Goal: Task Accomplishment & Management: Manage account settings

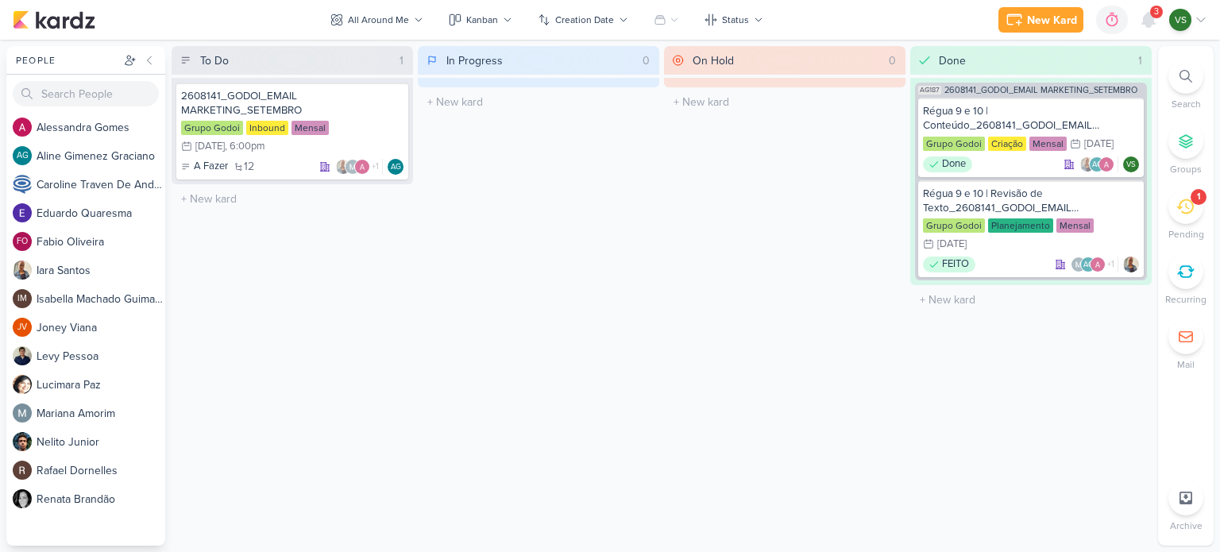
click at [1154, 15] on span "3" at bounding box center [1156, 12] width 5 height 13
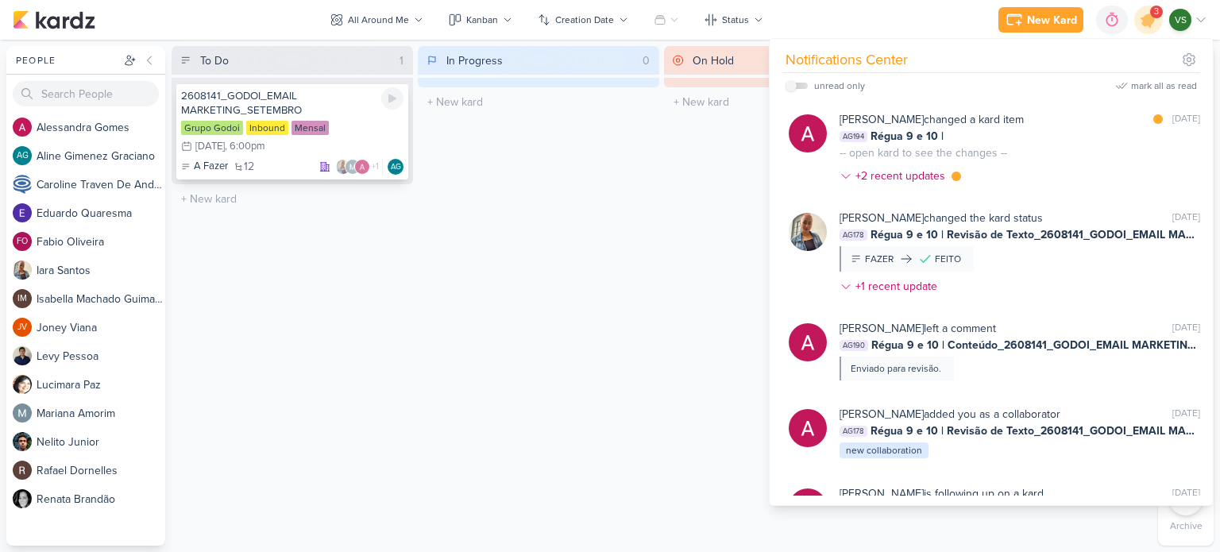
click at [330, 107] on div "2608141_GODOI_EMAIL MARKETING_SETEMBRO" at bounding box center [292, 103] width 222 height 29
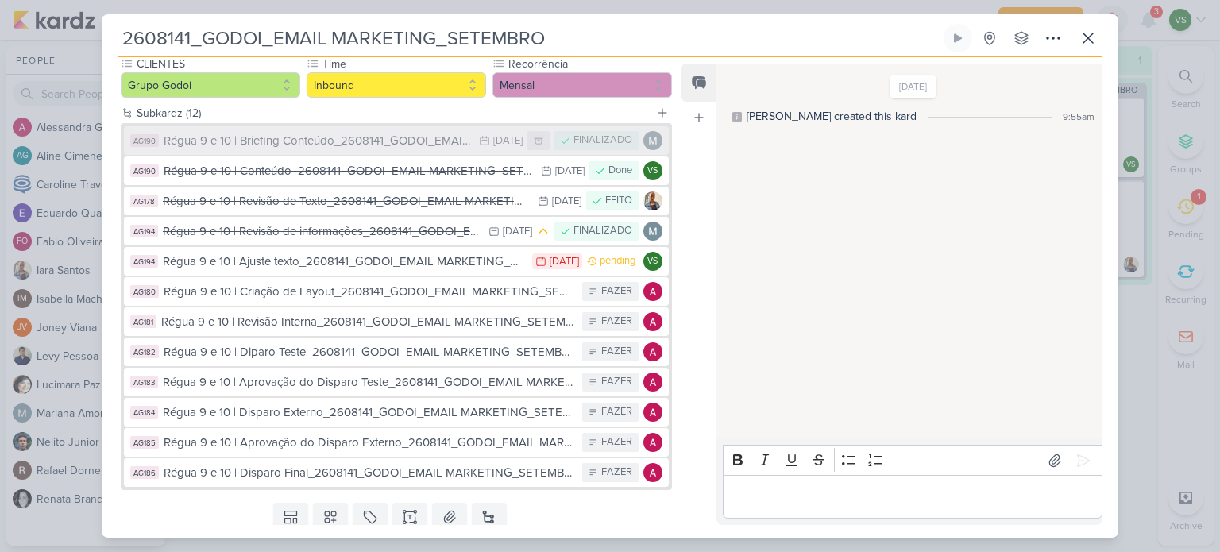
scroll to position [159, 0]
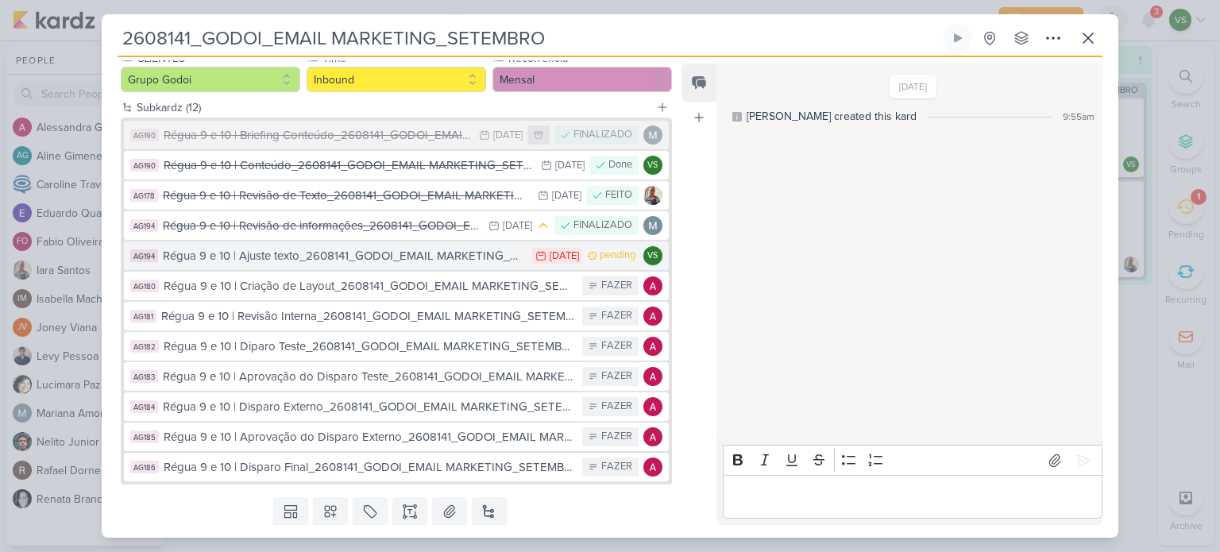
click at [481, 251] on div "Régua 9 e 10 | Ajuste texto_2608141_GODOI_EMAIL MARKETING_SETEMBRO" at bounding box center [343, 256] width 361 height 18
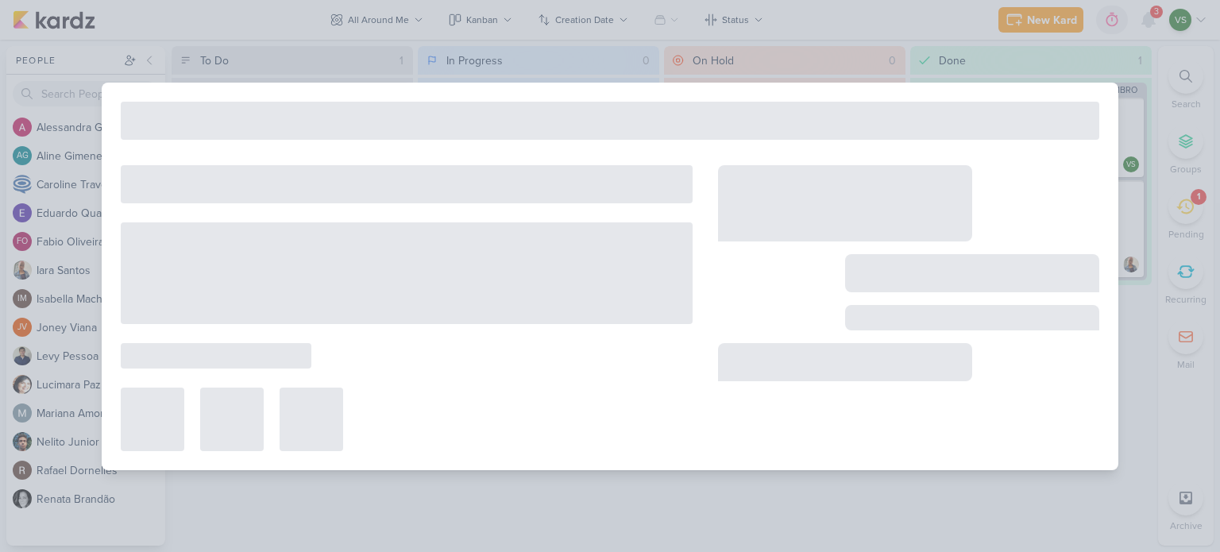
type input "Régua 9 e 10 | Ajuste texto_2608141_GODOI_EMAIL MARKETING_SETEMBRO"
type input "[DATE] 11:59 PM"
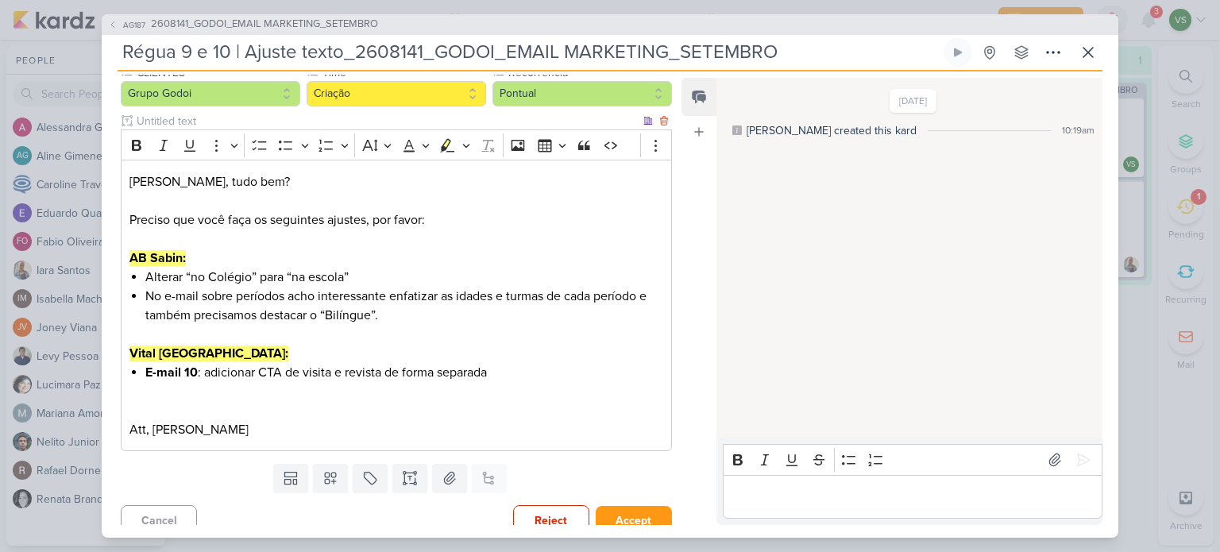
scroll to position [172, 0]
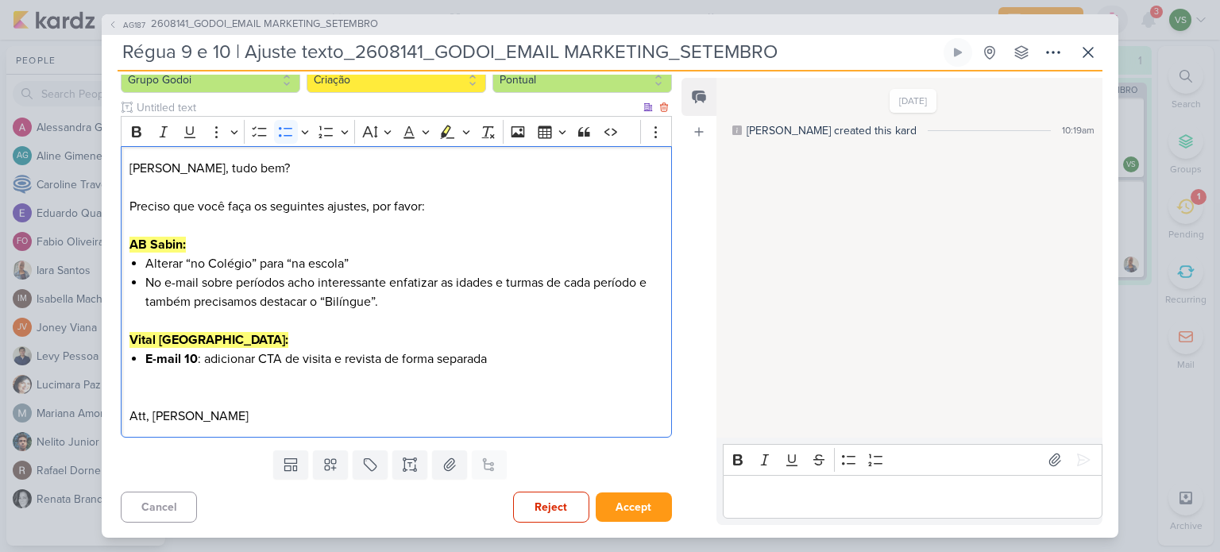
click at [539, 350] on li "E-mail 10 : adicionar CTA de visita e revista de forma separada" at bounding box center [404, 359] width 518 height 19
click at [806, 360] on div "[DATE] [PERSON_NAME] created this kard 10:19am" at bounding box center [909, 258] width 385 height 359
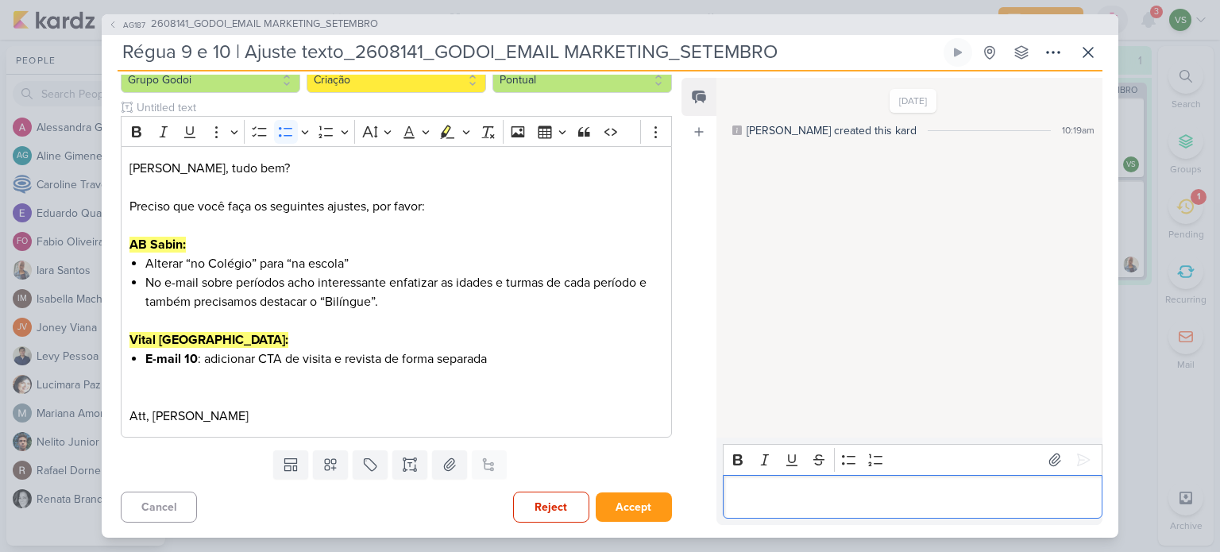
click at [814, 504] on p "Editor editing area: main" at bounding box center [912, 496] width 363 height 19
click at [644, 500] on button "Accept" at bounding box center [634, 507] width 76 height 29
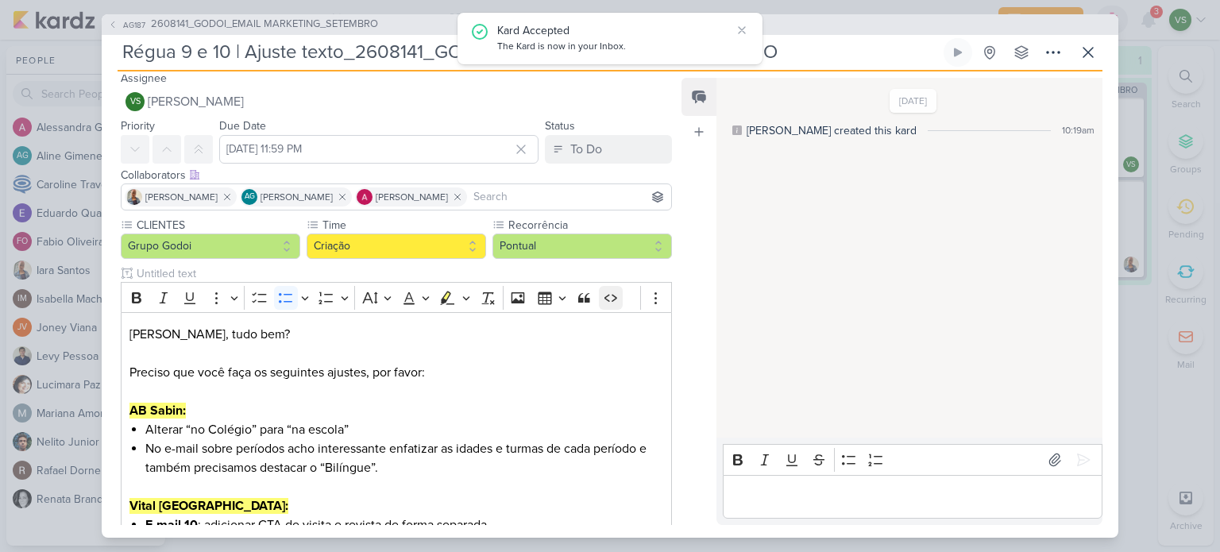
scroll to position [0, 0]
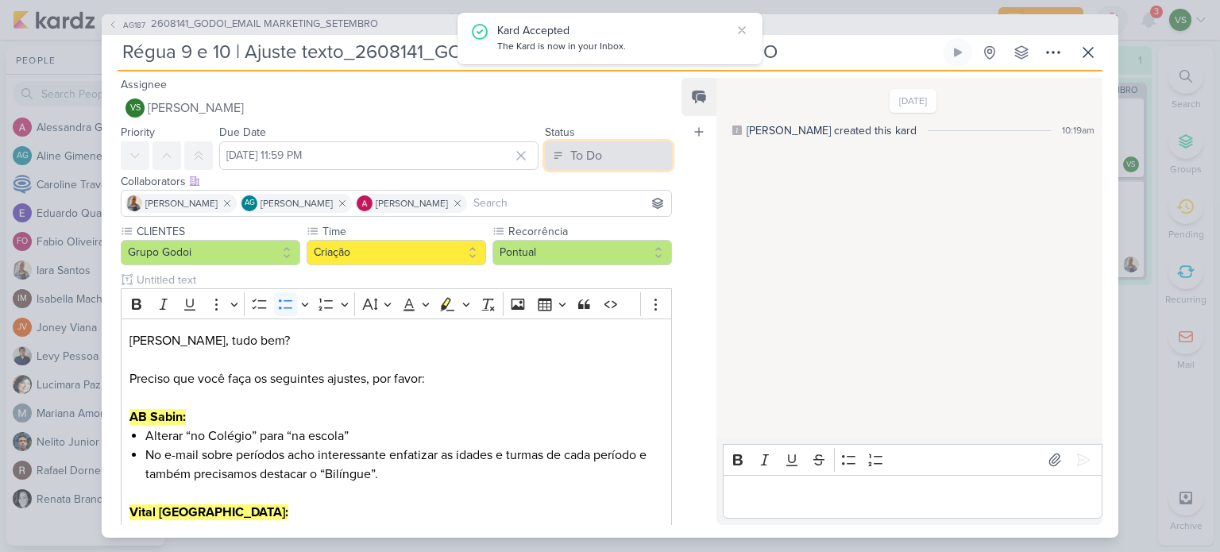
click at [630, 159] on button "To Do" at bounding box center [608, 155] width 127 height 29
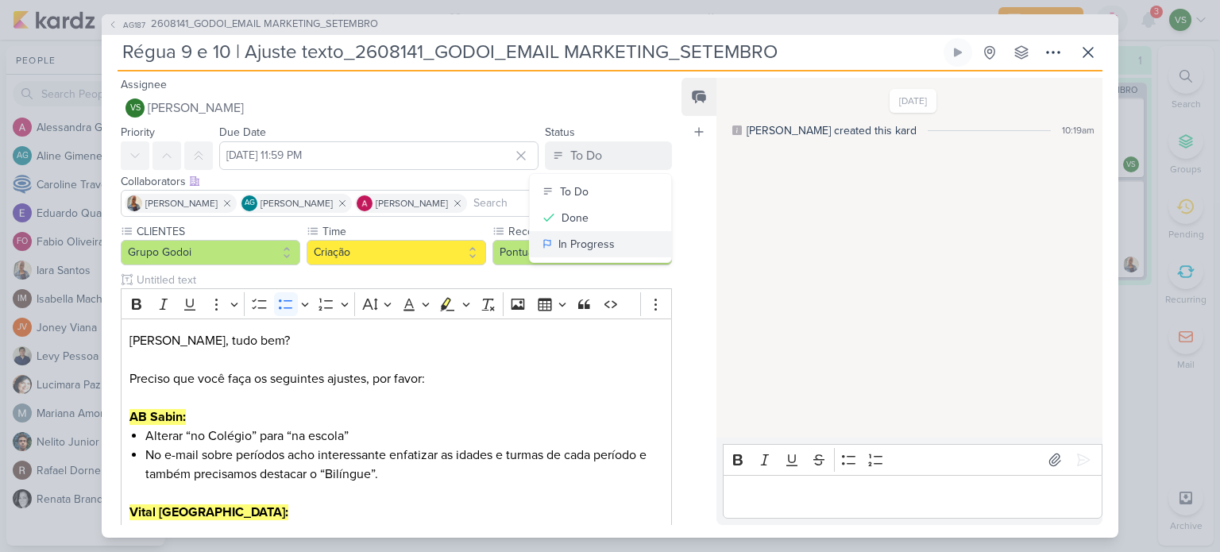
click at [607, 243] on button "In Progress" at bounding box center [600, 244] width 141 height 26
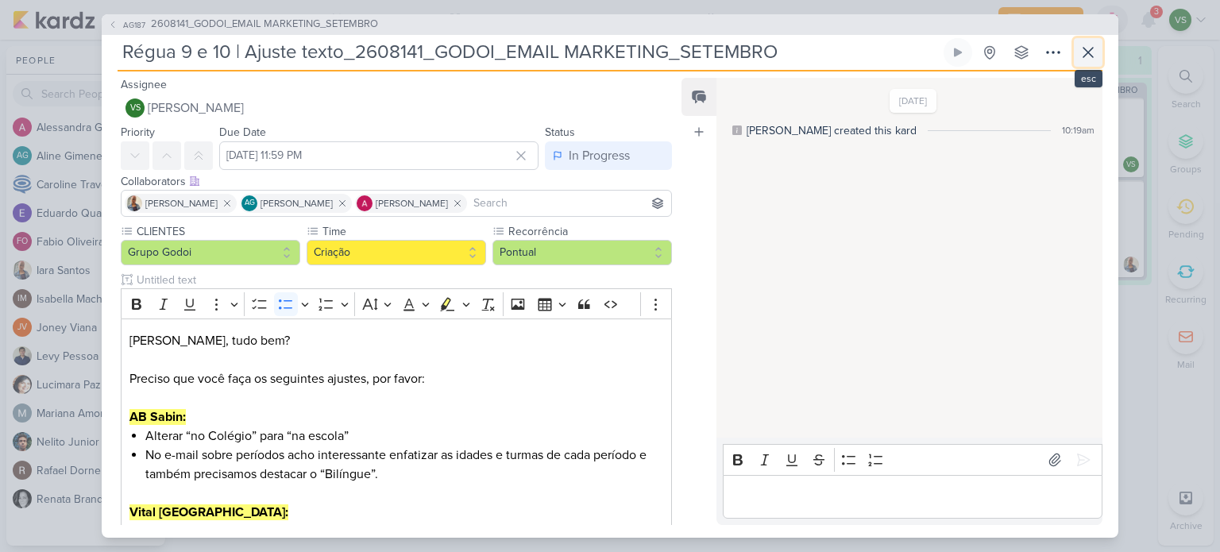
click at [1079, 41] on button at bounding box center [1088, 52] width 29 height 29
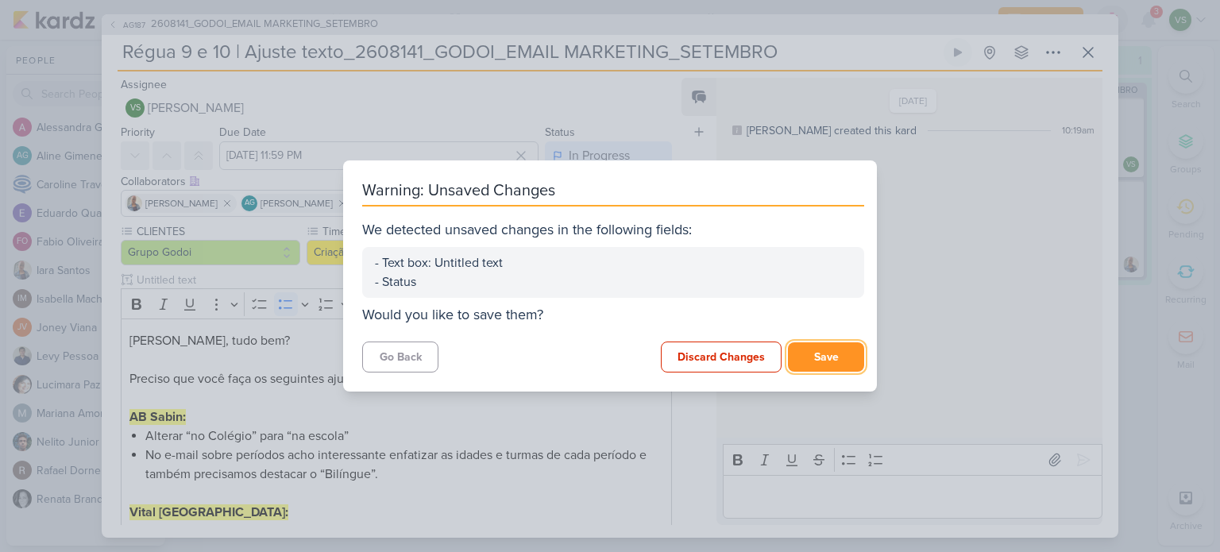
click at [819, 354] on button "Save" at bounding box center [826, 356] width 76 height 29
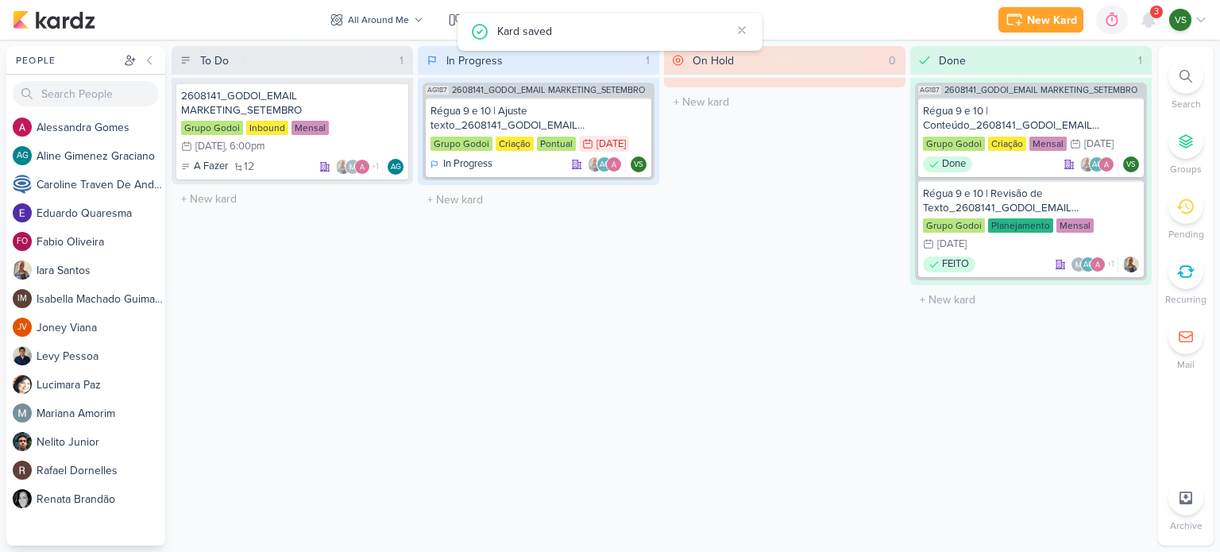
click at [1154, 0] on div "New Kard Ctrl + k 0h0m Not tracking... [DATE] 0h0m Week 0h0m Month 0h0m No Sess…" at bounding box center [610, 20] width 1195 height 40
click at [1154, 11] on span "3" at bounding box center [1156, 12] width 5 height 13
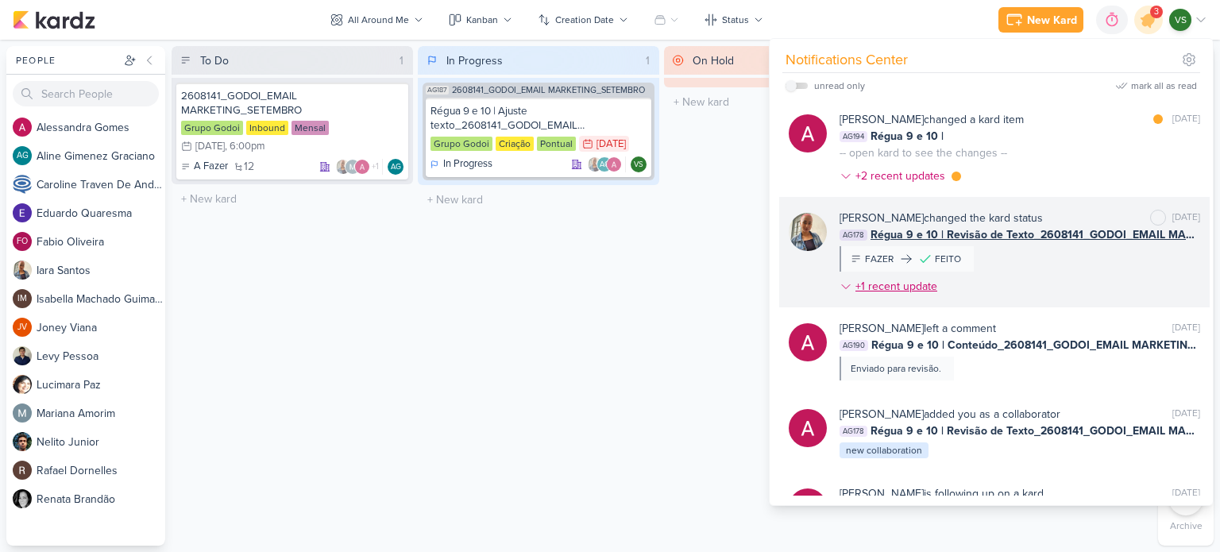
click at [914, 278] on div "+1 recent update" at bounding box center [898, 286] width 85 height 17
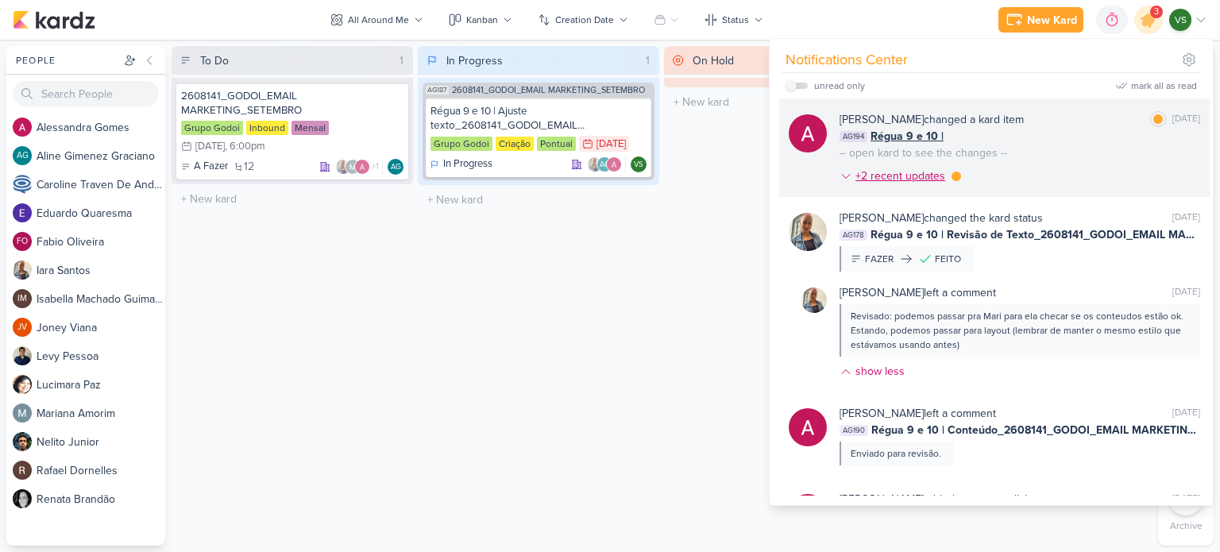
click at [917, 174] on div "+2 recent updates" at bounding box center [902, 176] width 93 height 17
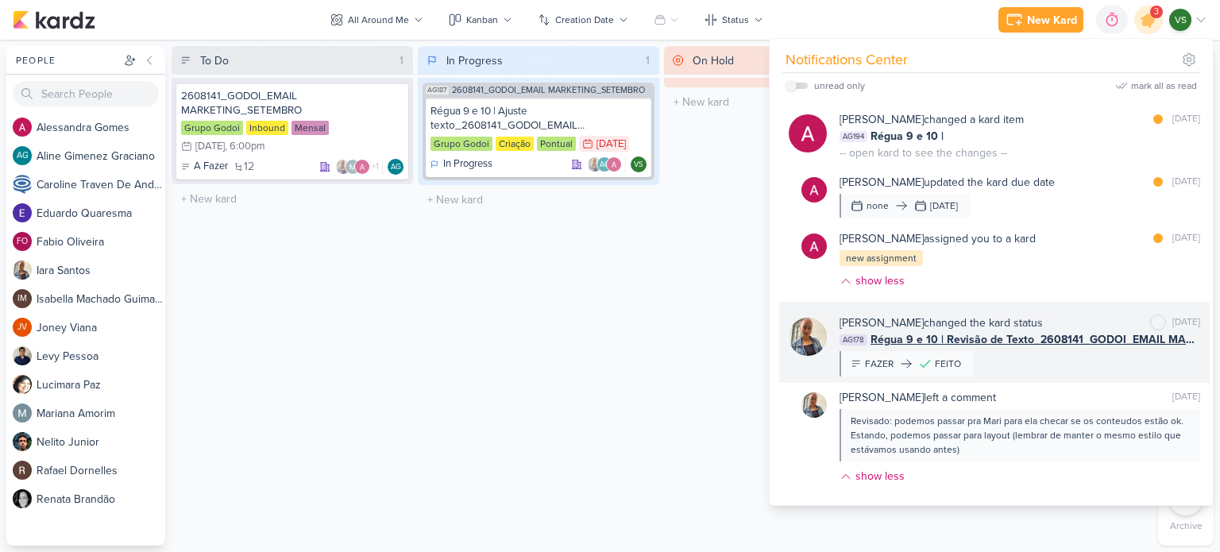
click at [1052, 360] on div "[PERSON_NAME] changed the kard status [PERSON_NAME] as unread [DATE] AG178 Régu…" at bounding box center [1020, 346] width 361 height 62
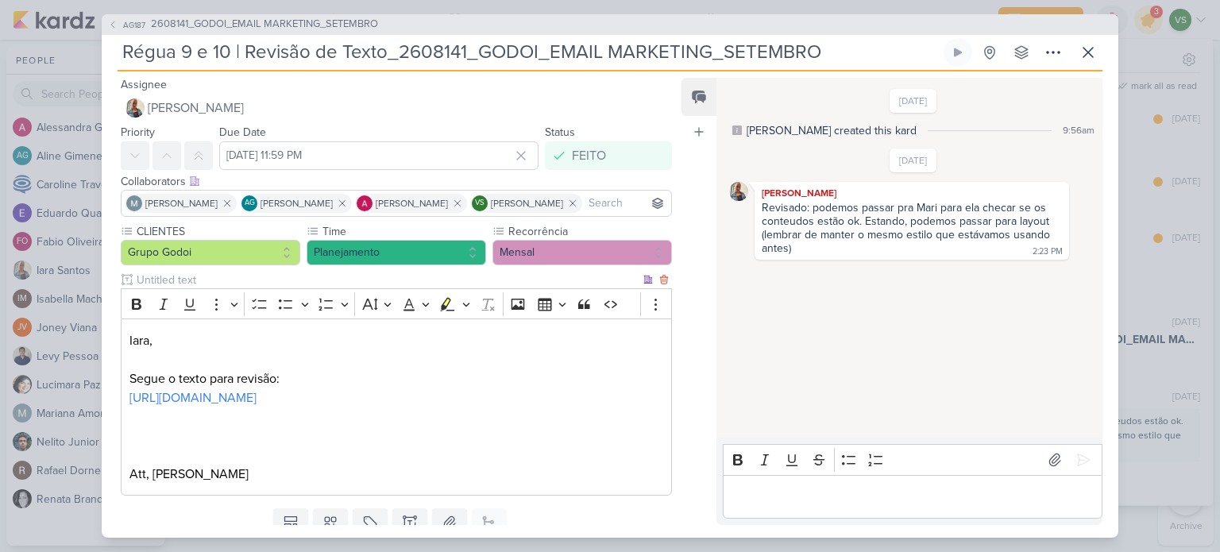
scroll to position [77, 0]
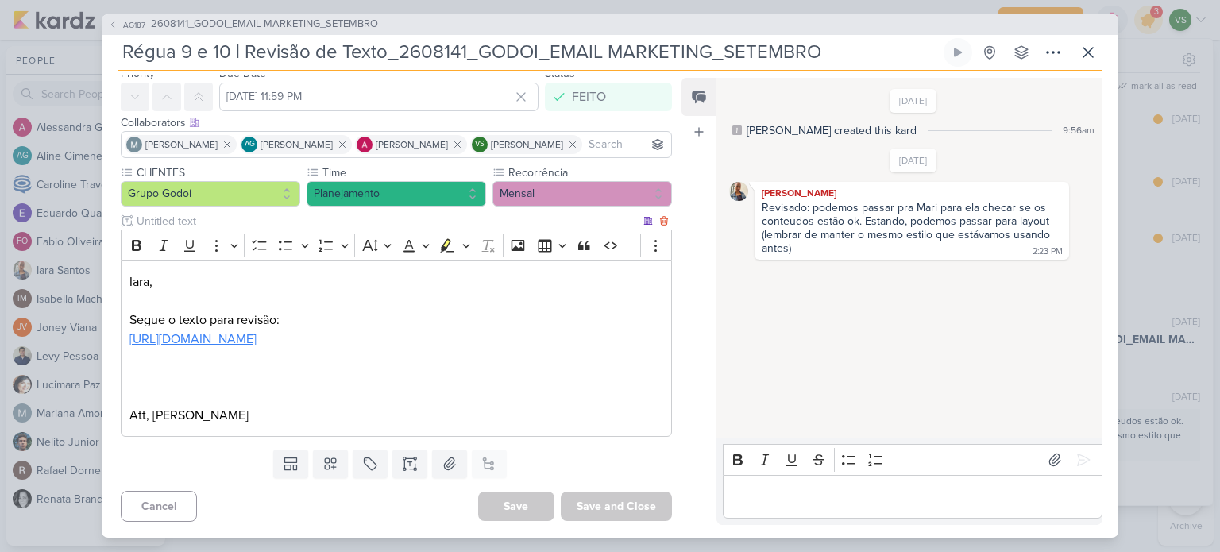
click at [257, 331] on link "[URL][DOMAIN_NAME]" at bounding box center [192, 339] width 127 height 16
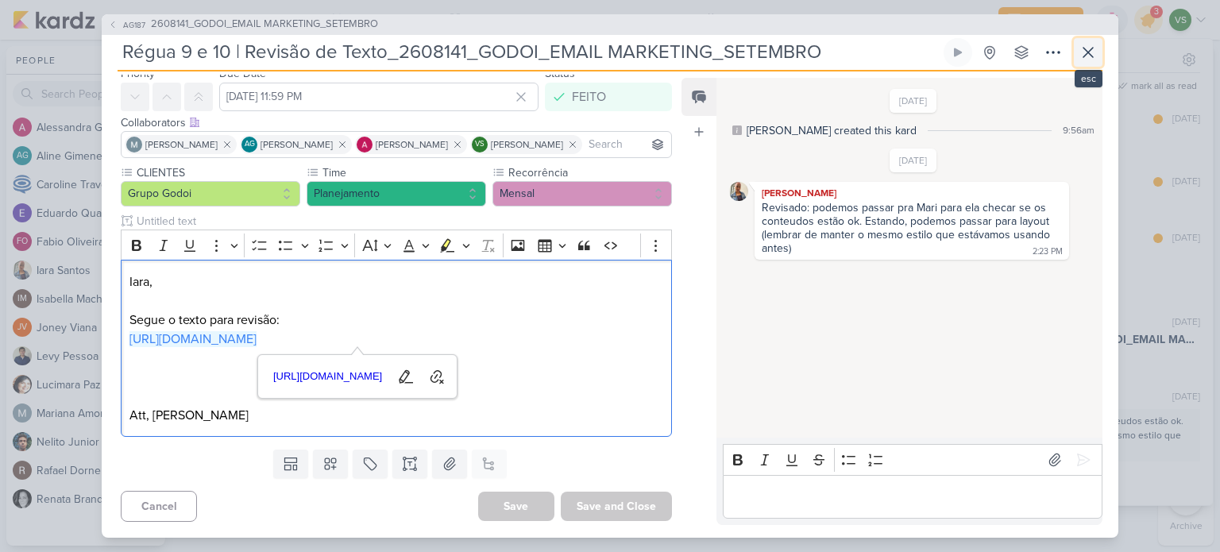
click at [1084, 56] on icon at bounding box center [1088, 52] width 19 height 19
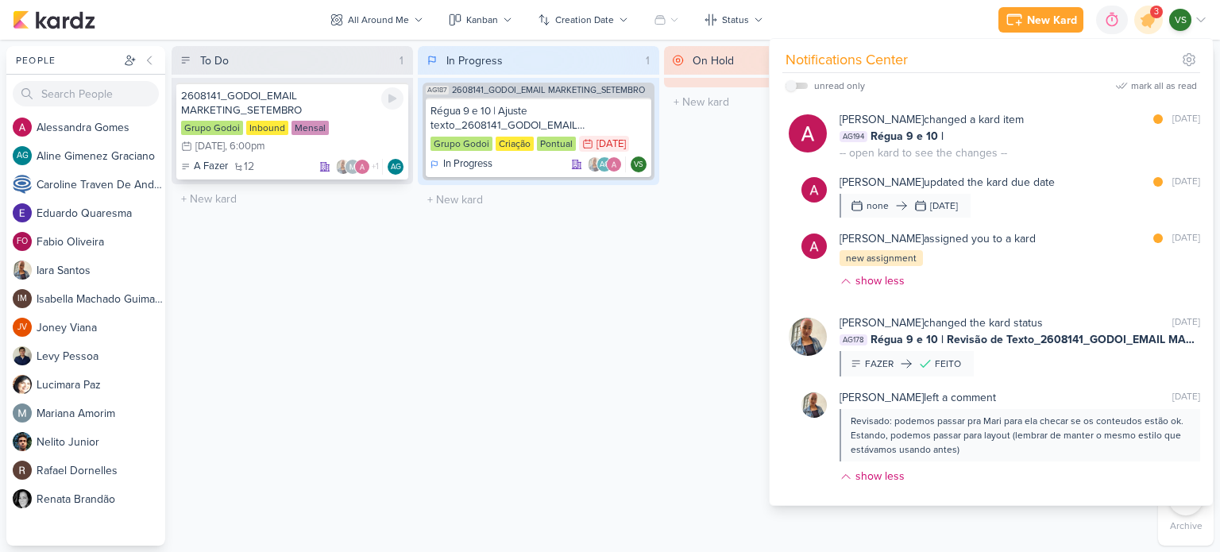
click at [303, 104] on div "2608141_GODOI_EMAIL MARKETING_SETEMBRO" at bounding box center [292, 103] width 222 height 29
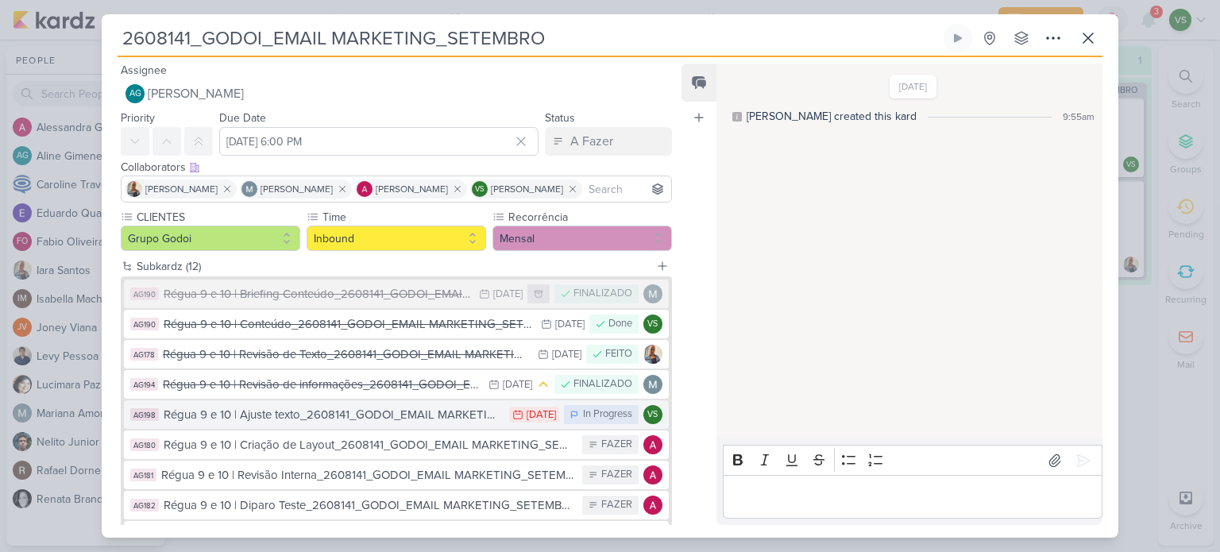
scroll to position [79, 0]
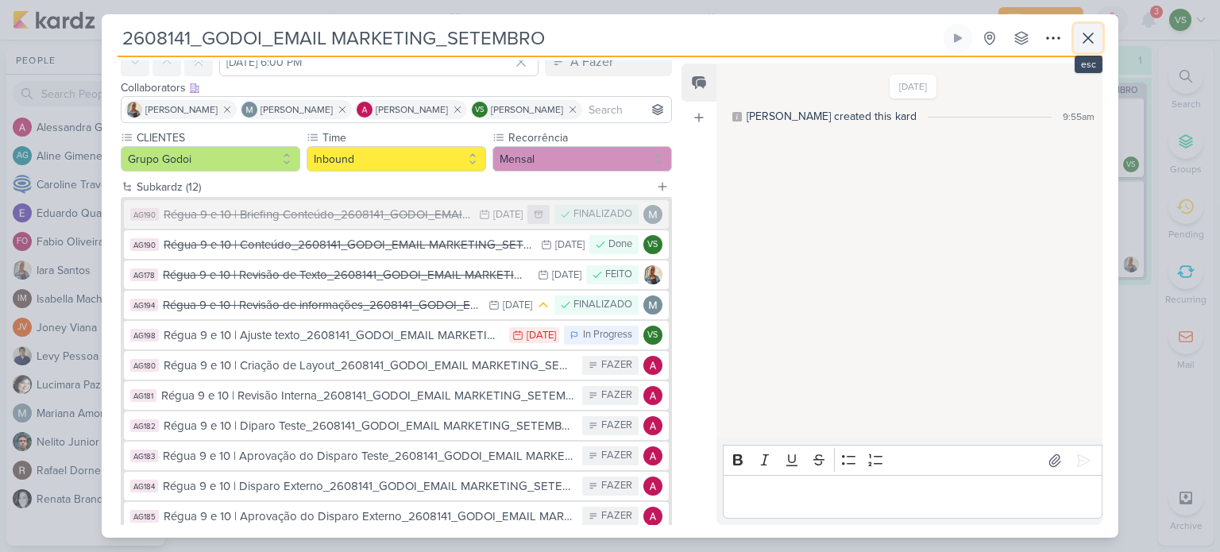
click at [1091, 30] on icon at bounding box center [1088, 38] width 19 height 19
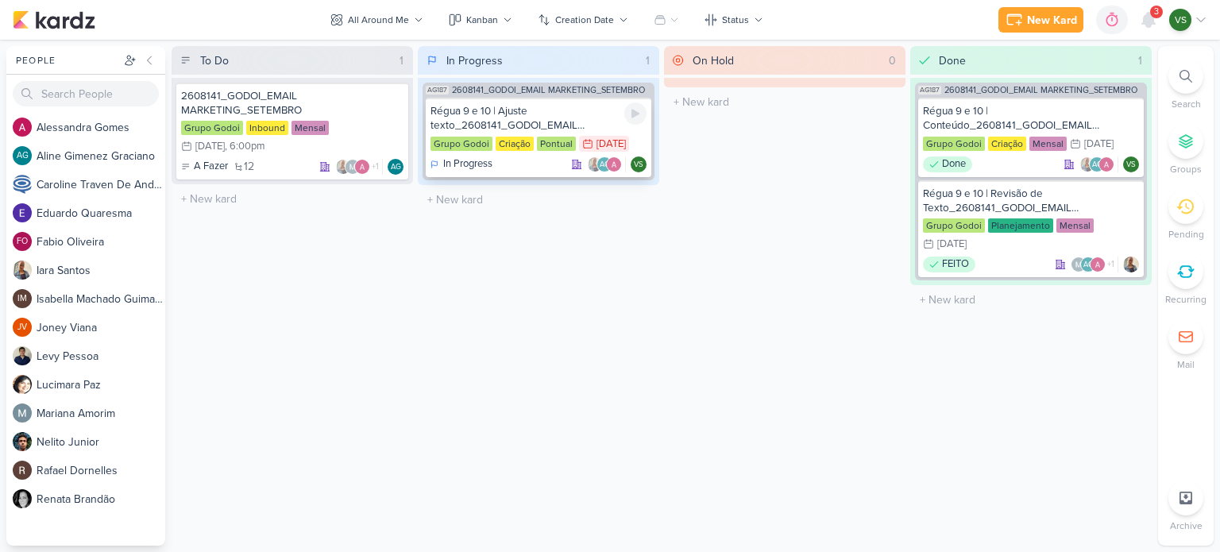
click at [558, 112] on div "Régua 9 e 10 | Ajuste texto_2608141_GODOI_EMAIL MARKETING_SETEMBRO" at bounding box center [539, 118] width 216 height 29
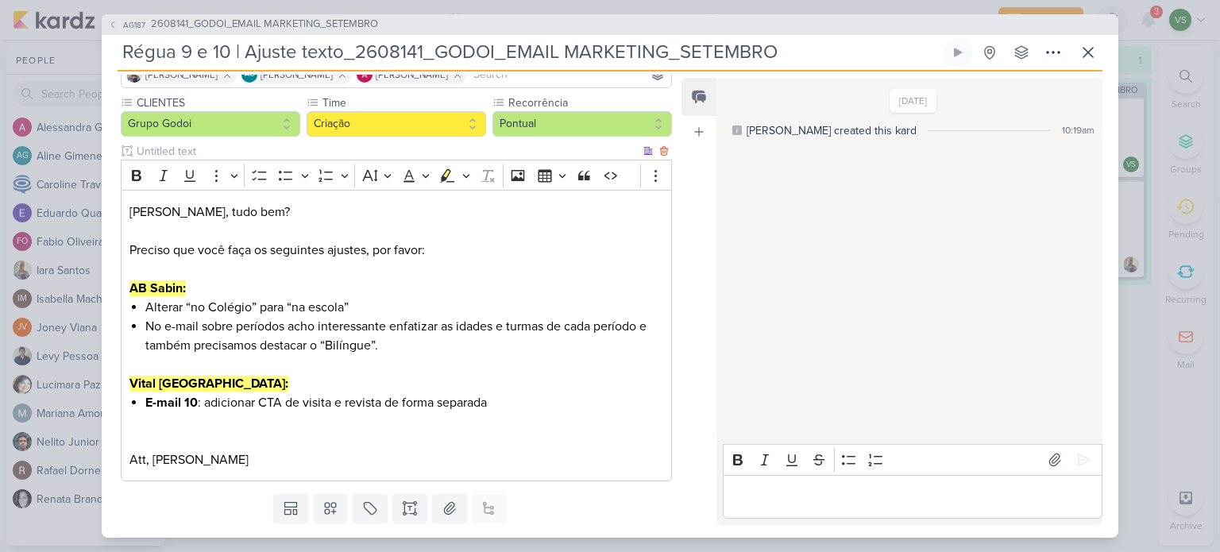
scroll to position [159, 0]
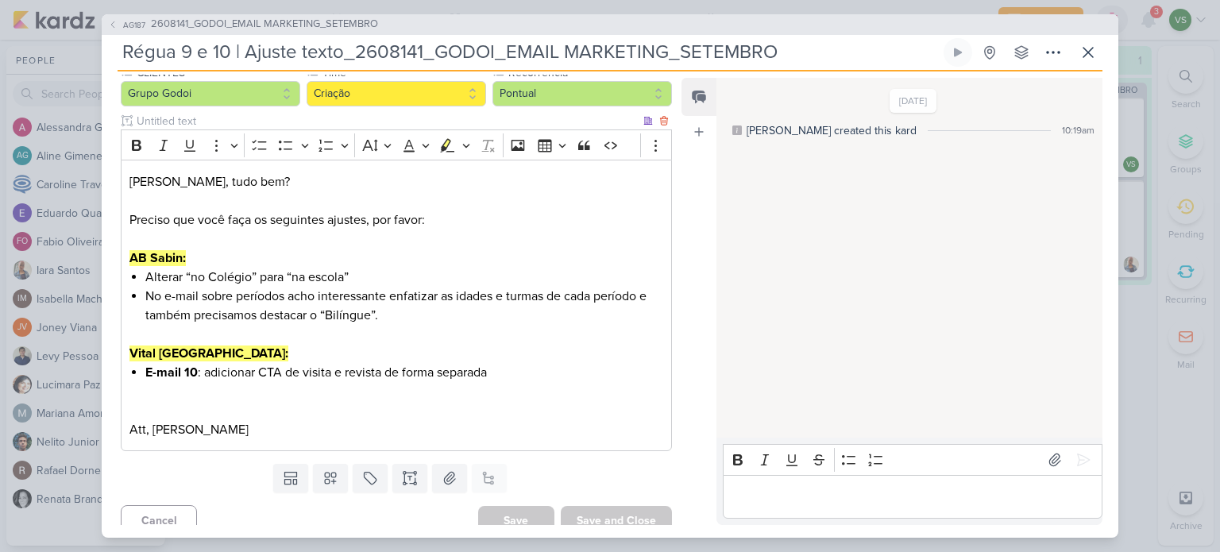
click at [188, 245] on p "Editor editing area: main" at bounding box center [396, 239] width 534 height 19
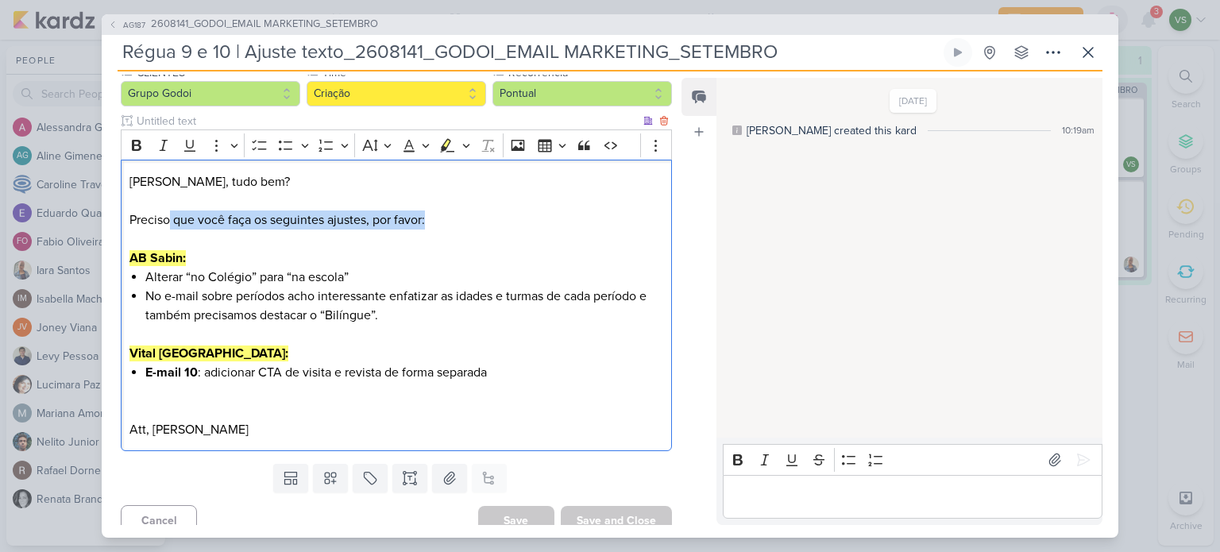
drag, startPoint x: 167, startPoint y: 227, endPoint x: 458, endPoint y: 227, distance: 290.8
click at [458, 227] on p "[PERSON_NAME], tudo bem? Preciso que você faça os seguintes ajustes, por favor:" at bounding box center [396, 200] width 534 height 57
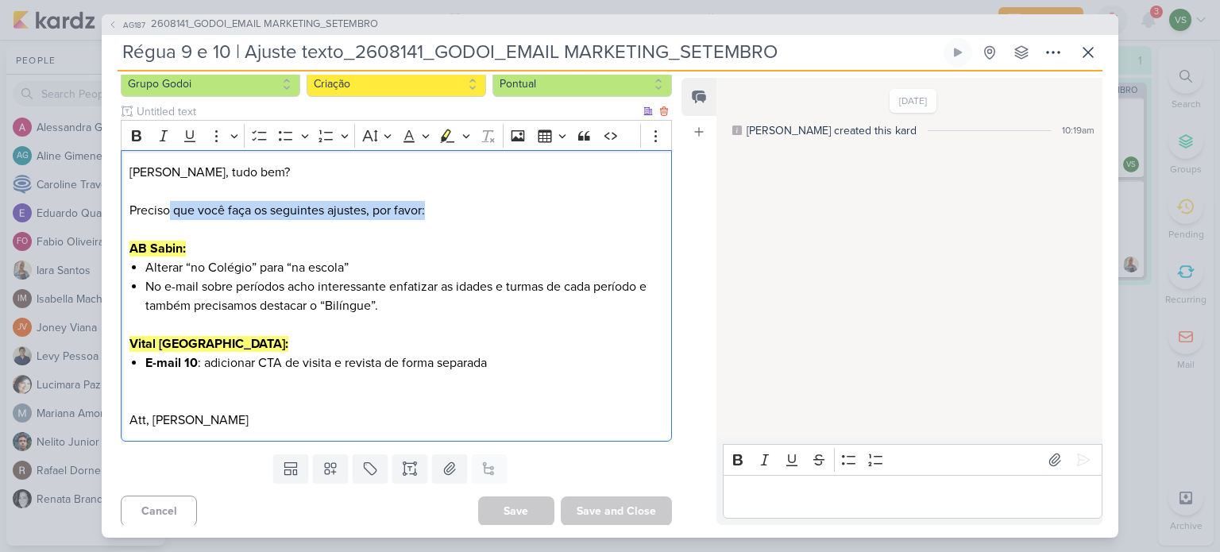
scroll to position [172, 0]
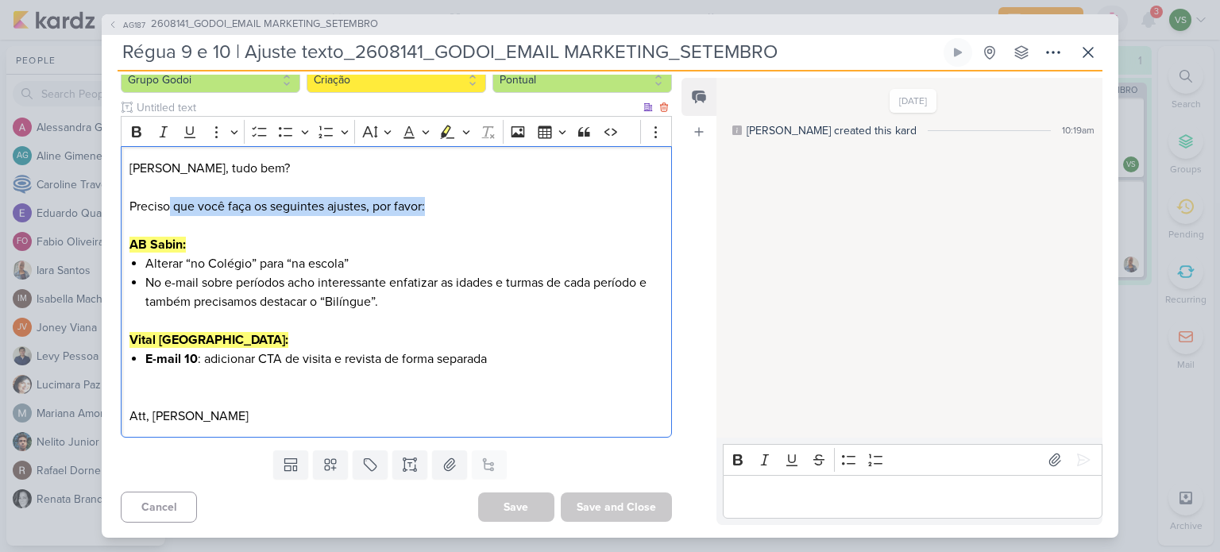
click at [213, 265] on span "Alterar “no Colégio” para “na escola”" at bounding box center [246, 264] width 203 height 16
click at [138, 237] on strong "AB Sabin:" at bounding box center [157, 245] width 56 height 16
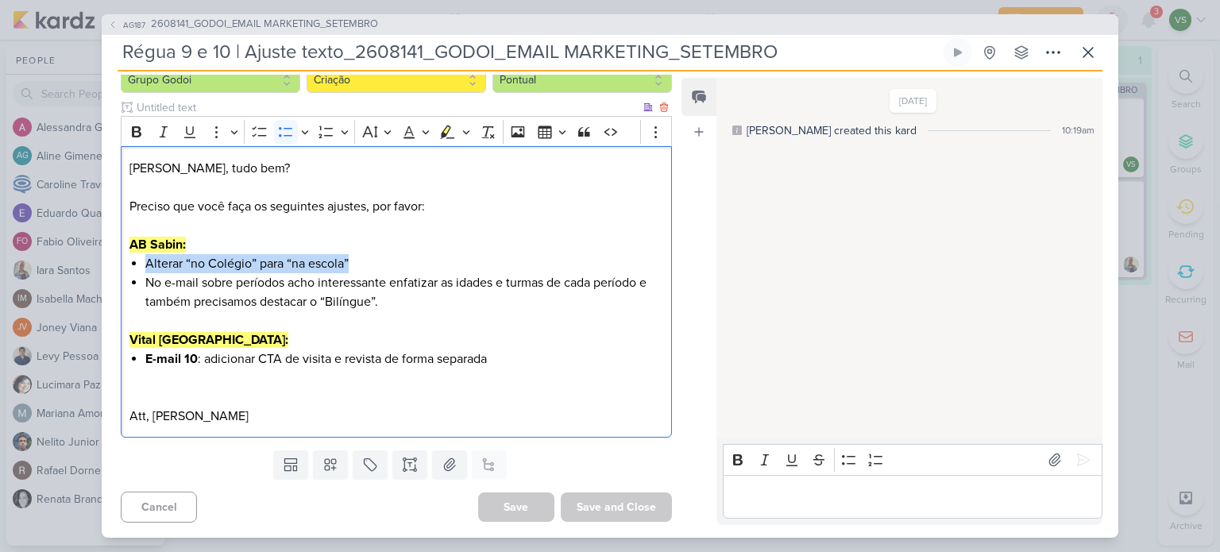
drag, startPoint x: 372, startPoint y: 263, endPoint x: 138, endPoint y: 265, distance: 233.6
click at [138, 265] on div "[PERSON_NAME], tudo bem? Preciso que você faça os seguintes ajustes, por favor:…" at bounding box center [396, 292] width 551 height 292
click at [318, 287] on span "No e-mail sobre períodos acho interessante enfatizar as idades e turmas de cada…" at bounding box center [395, 292] width 501 height 35
click at [647, 287] on span "No e-mail sobre períodos acho interessante enfatizar as idades e turmas de cada…" at bounding box center [395, 292] width 501 height 35
click at [267, 317] on p "Editor editing area: main" at bounding box center [396, 320] width 534 height 19
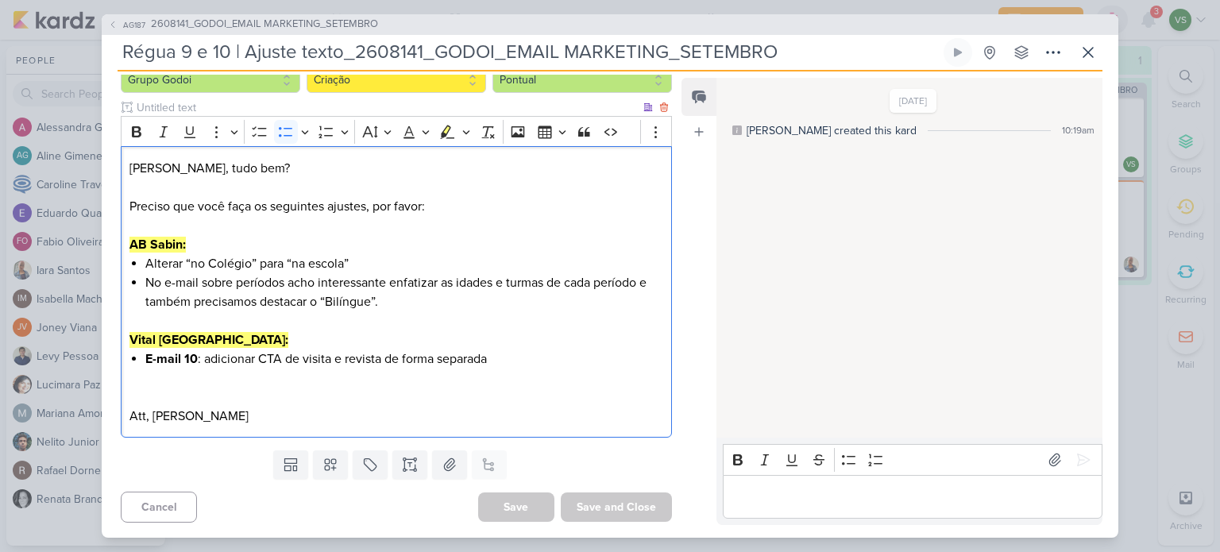
click at [386, 301] on li "No e-mail sobre períodos acho interessante enfatizar as idades e turmas de cada…" at bounding box center [404, 292] width 518 height 38
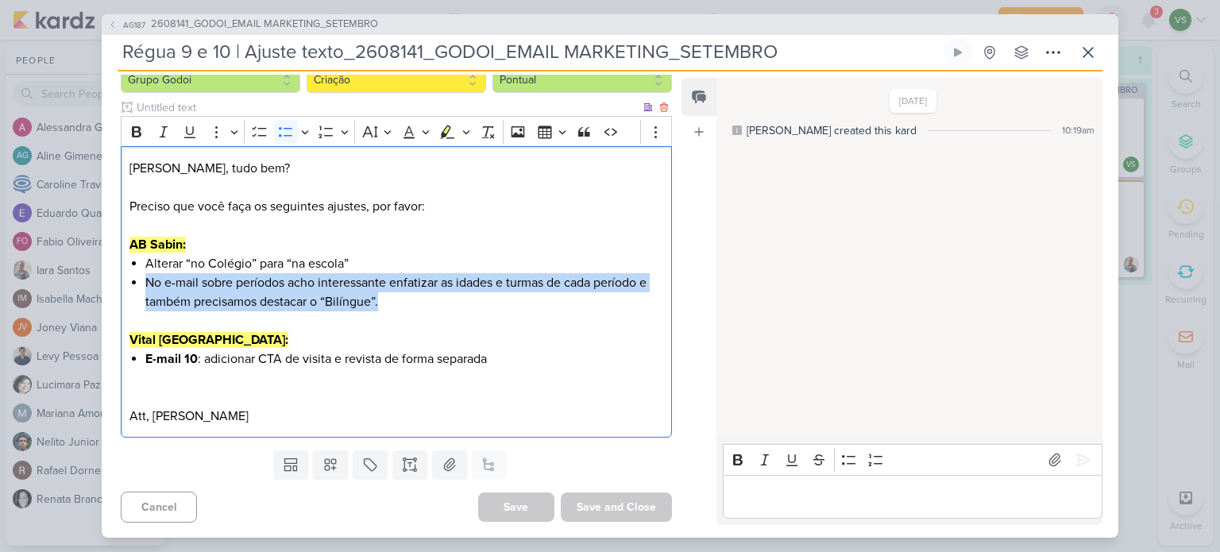
drag, startPoint x: 170, startPoint y: 285, endPoint x: 458, endPoint y: 304, distance: 288.2
click at [458, 304] on li "No e-mail sobre períodos acho interessante enfatizar as idades e turmas de cada…" at bounding box center [404, 292] width 518 height 38
click at [552, 281] on span "No e-mail sobre períodos acho interessante enfatizar as idades e turmas de cada…" at bounding box center [395, 292] width 501 height 35
click at [554, 282] on span "No e-mail sobre períodos acho interessante enfatizar as idades e turmas de cada…" at bounding box center [395, 292] width 501 height 35
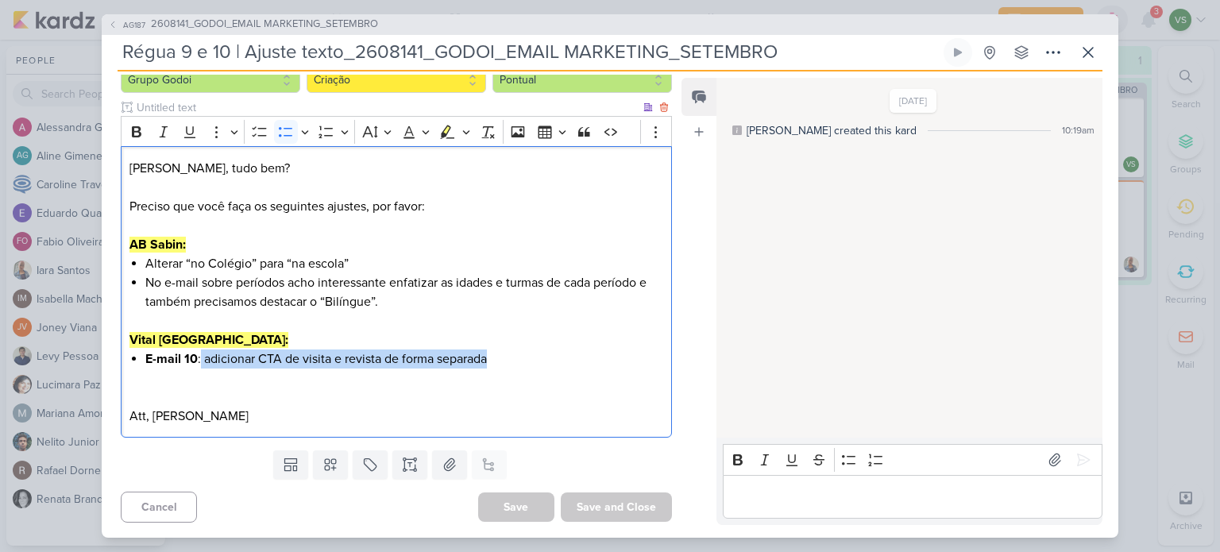
drag, startPoint x: 280, startPoint y: 360, endPoint x: 511, endPoint y: 365, distance: 231.2
click at [511, 365] on li "E-mail 10 : adicionar CTA de visita e revista de forma separada" at bounding box center [404, 359] width 518 height 19
click at [270, 275] on span "No e-mail sobre períodos acho interessante enfatizar as idades e turmas de cada…" at bounding box center [395, 292] width 501 height 35
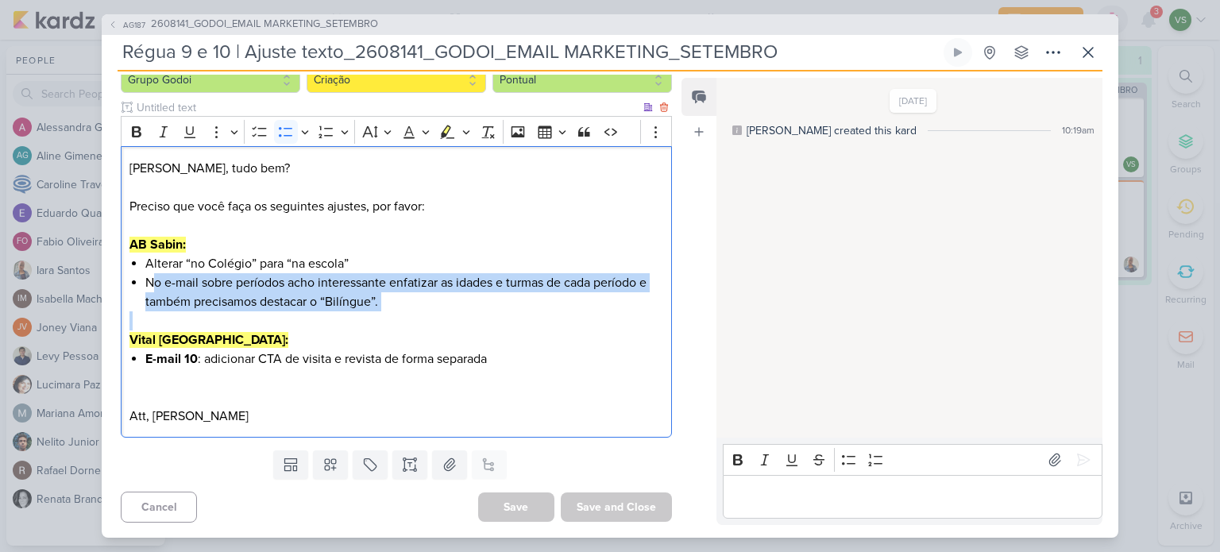
drag, startPoint x: 150, startPoint y: 282, endPoint x: 475, endPoint y: 317, distance: 326.8
click at [475, 317] on div "[PERSON_NAME], tudo bem? Preciso que você faça os seguintes ajustes, por favor:…" at bounding box center [396, 292] width 551 height 292
click at [899, 252] on div "[DATE] [PERSON_NAME] created this kard 10:19am" at bounding box center [909, 258] width 385 height 359
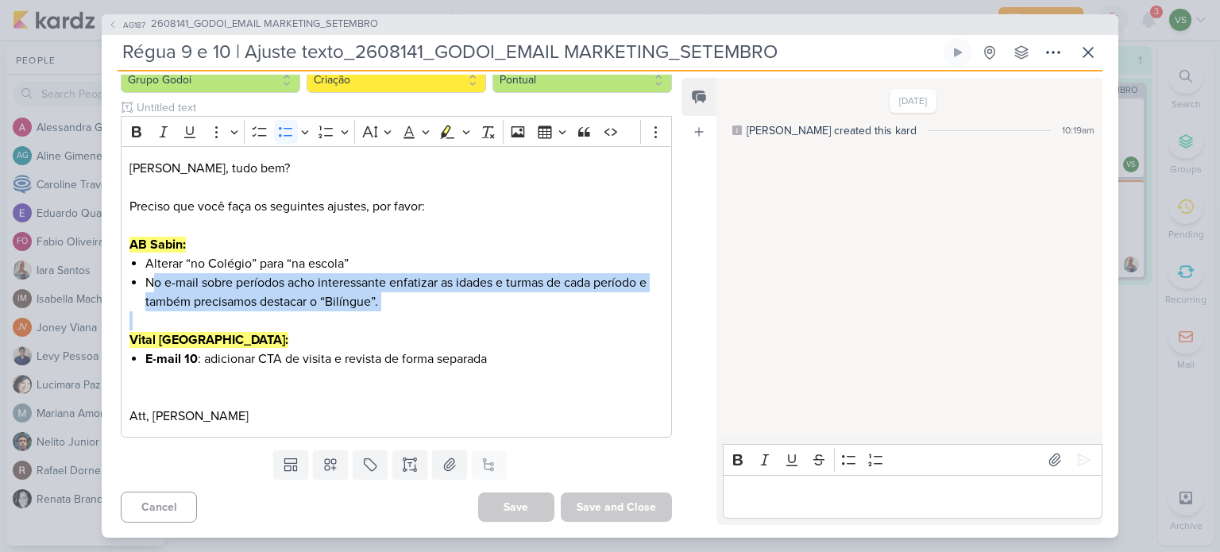
click at [848, 497] on p "Editor editing area: main" at bounding box center [912, 496] width 363 height 19
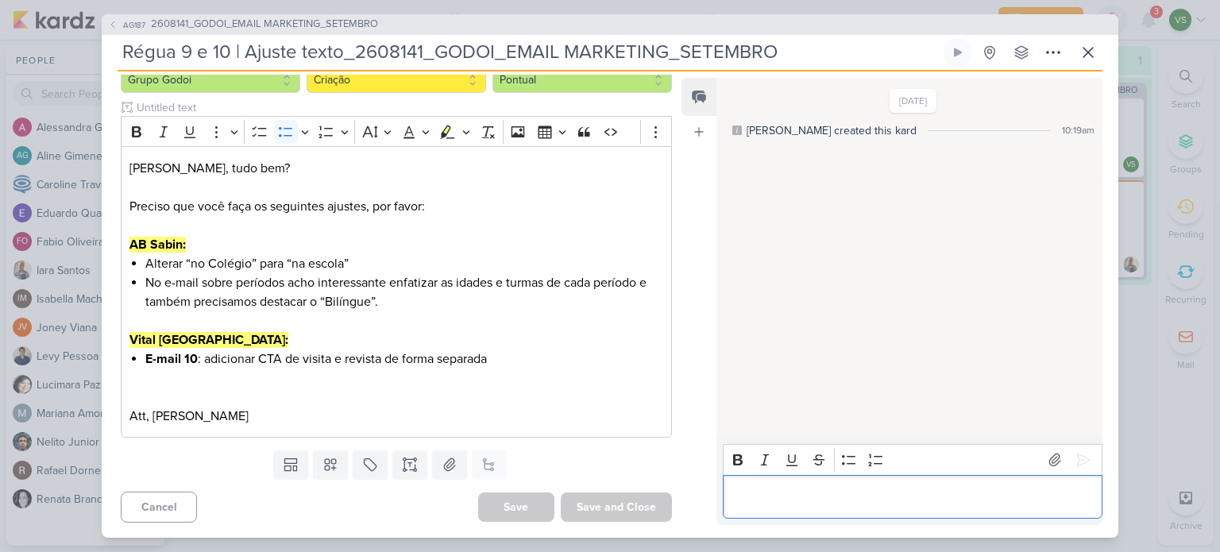
click at [864, 497] on p "Editor editing area: main" at bounding box center [912, 496] width 363 height 19
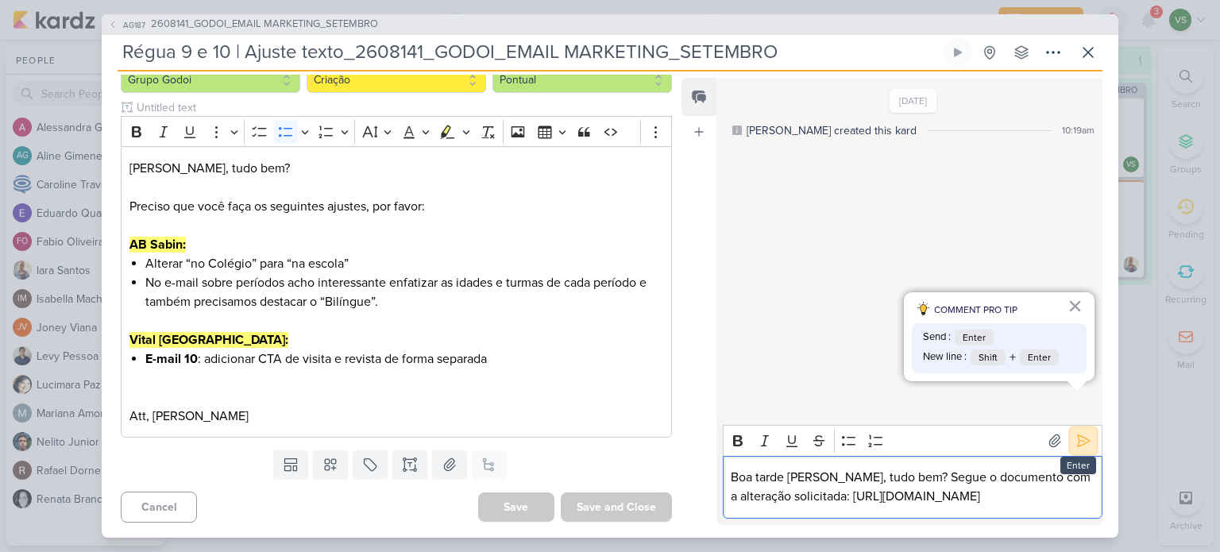
click at [1081, 433] on icon at bounding box center [1084, 441] width 16 height 16
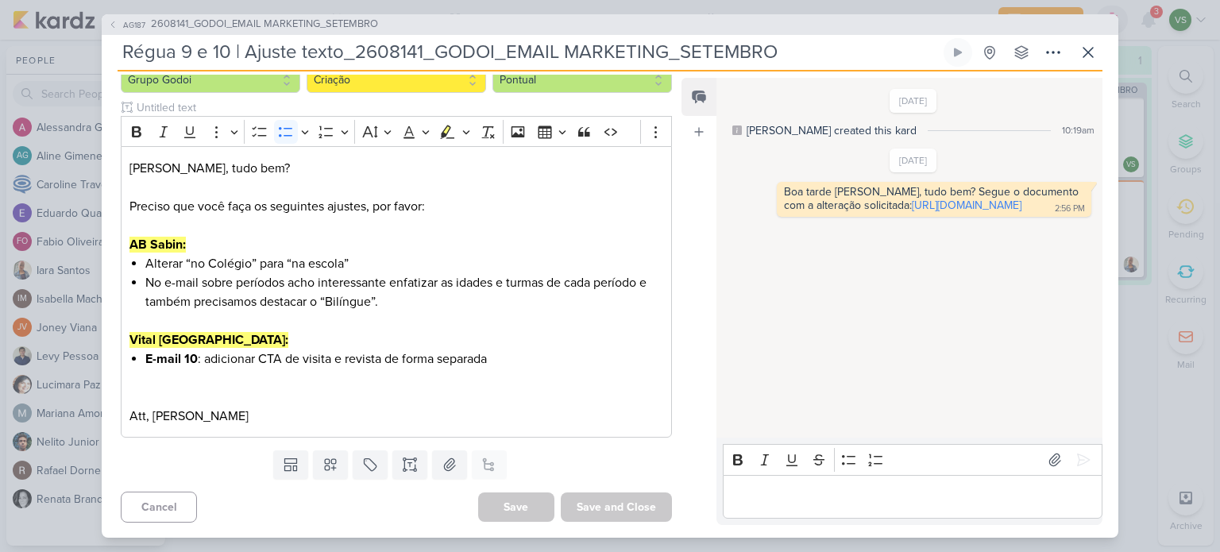
click at [759, 490] on p "Editor editing area: main" at bounding box center [912, 496] width 363 height 19
click at [771, 190] on div at bounding box center [764, 191] width 19 height 19
click at [880, 499] on p "Editor editing area: main" at bounding box center [912, 496] width 363 height 19
click at [1084, 60] on icon at bounding box center [1088, 52] width 19 height 19
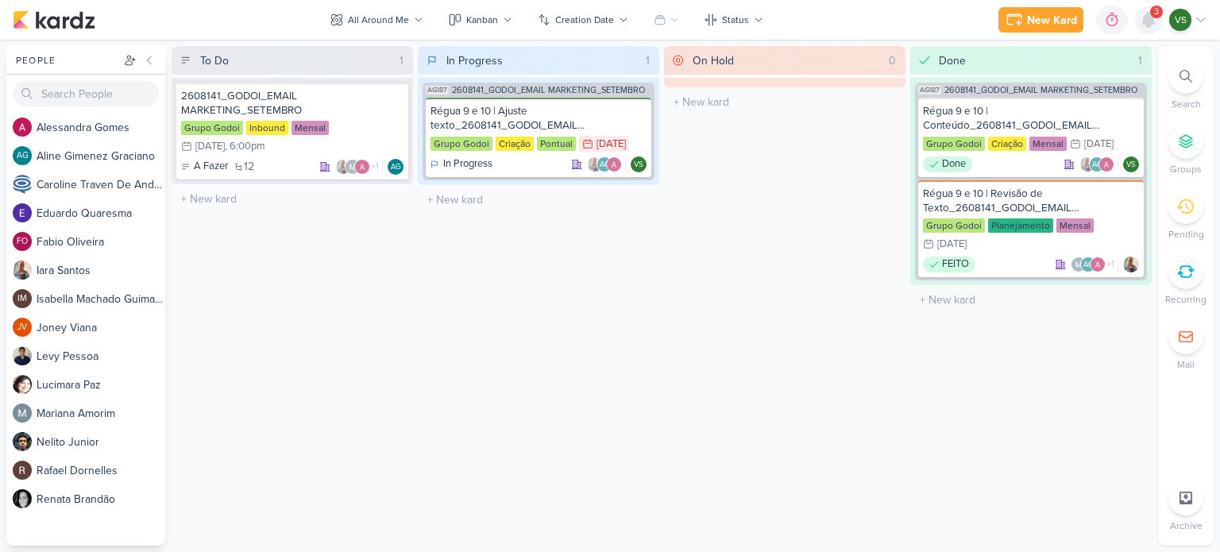
click at [1144, 27] on icon at bounding box center [1148, 19] width 19 height 19
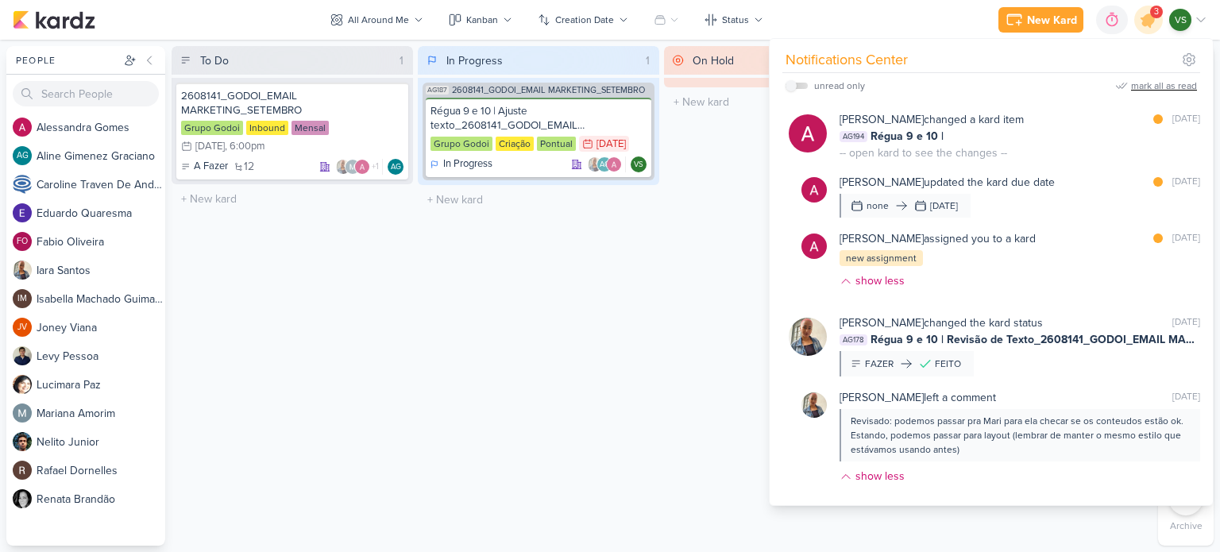
click at [1169, 91] on div "mark all as read" at bounding box center [1164, 86] width 66 height 14
click at [613, 385] on div "In Progress 1 AG187 2608141_GODOI_EMAIL MARKETING_SETEMBRO Régua 9 e 10 | Ajust…" at bounding box center [539, 296] width 242 height 500
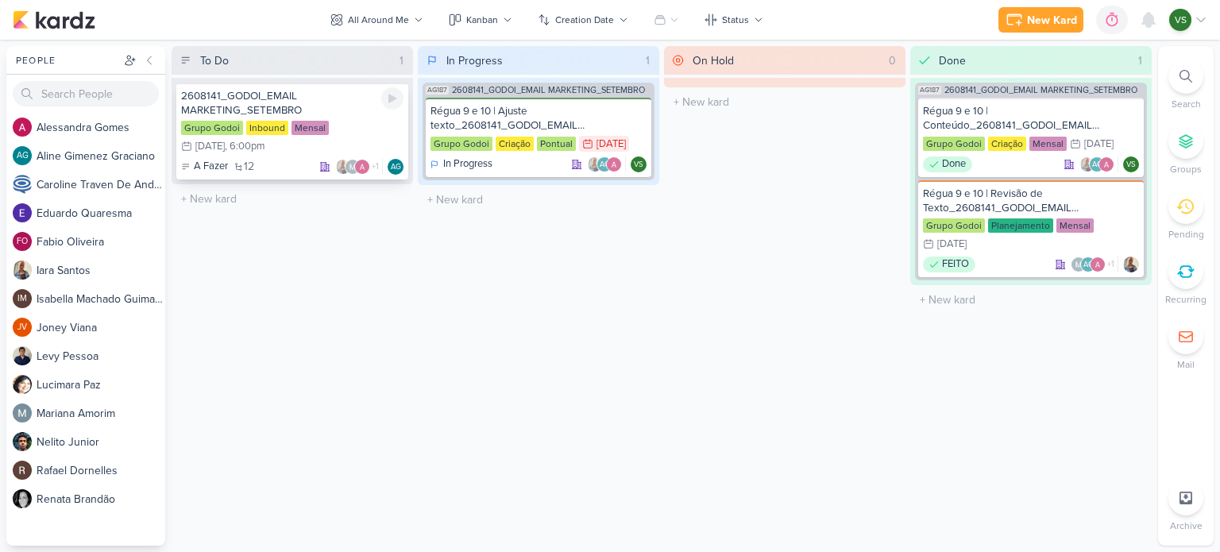
click at [350, 122] on div "Grupo Godoi Inbound Mensal 9/1 [DATE] 6:00pm" at bounding box center [292, 138] width 222 height 35
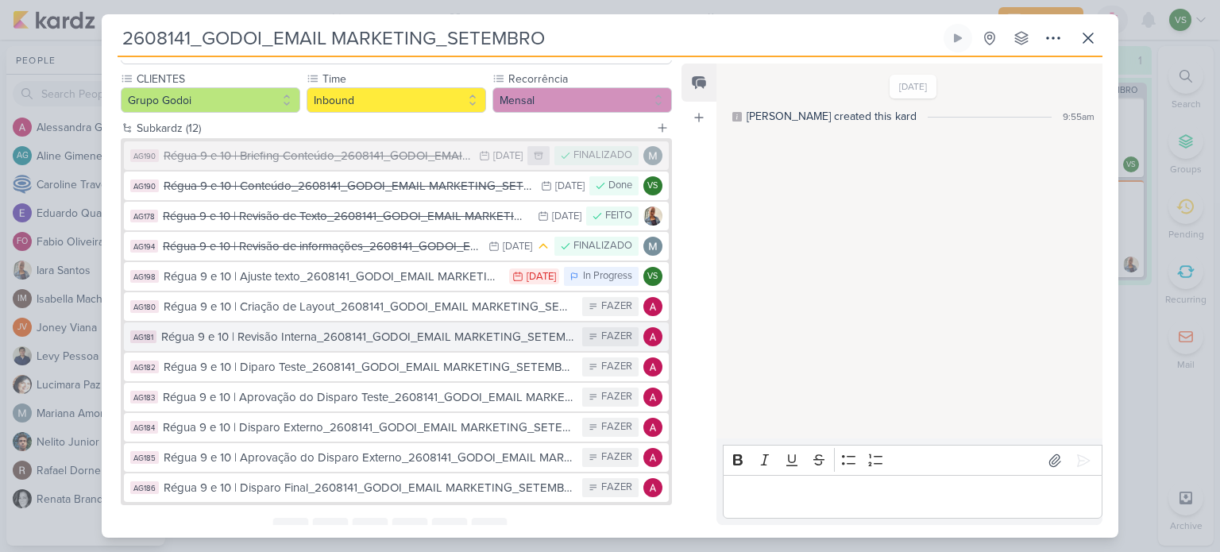
scroll to position [126, 0]
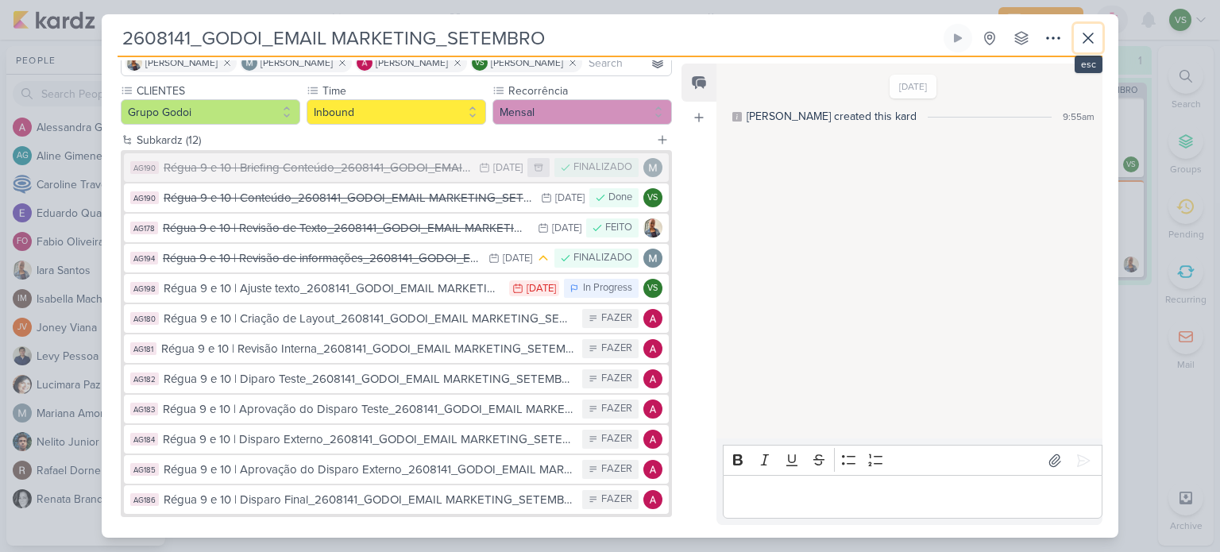
drag, startPoint x: 1092, startPoint y: 36, endPoint x: 1084, endPoint y: 50, distance: 16.4
click at [1092, 36] on icon at bounding box center [1088, 38] width 19 height 19
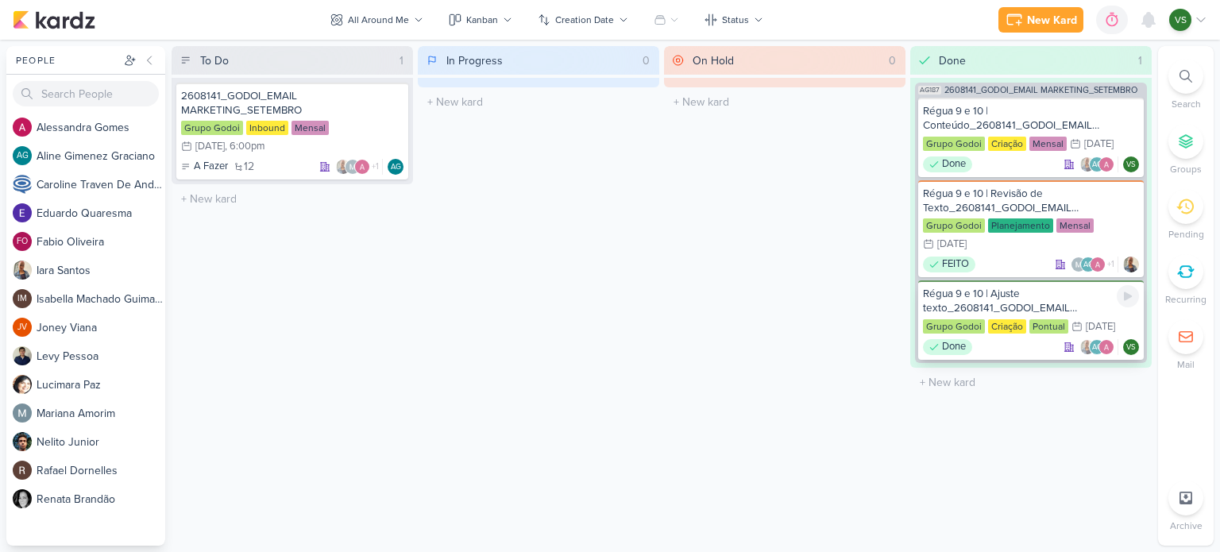
click at [1053, 298] on div "Régua 9 e 10 | Ajuste texto_2608141_GODOI_EMAIL MARKETING_SETEMBRO" at bounding box center [1031, 301] width 216 height 29
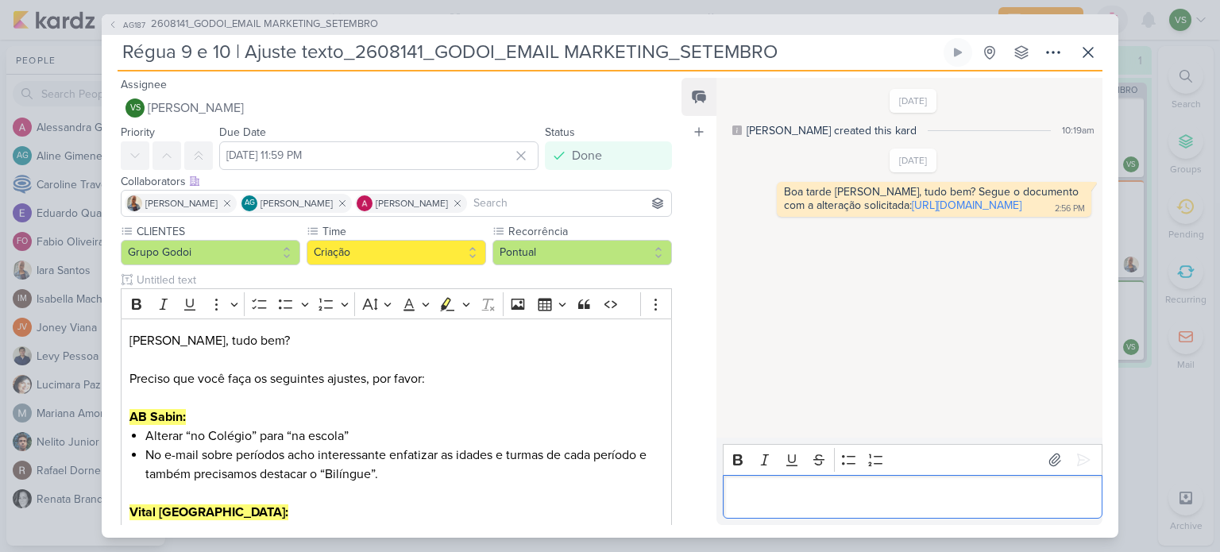
click at [869, 501] on p "Editor editing area: main" at bounding box center [912, 496] width 363 height 19
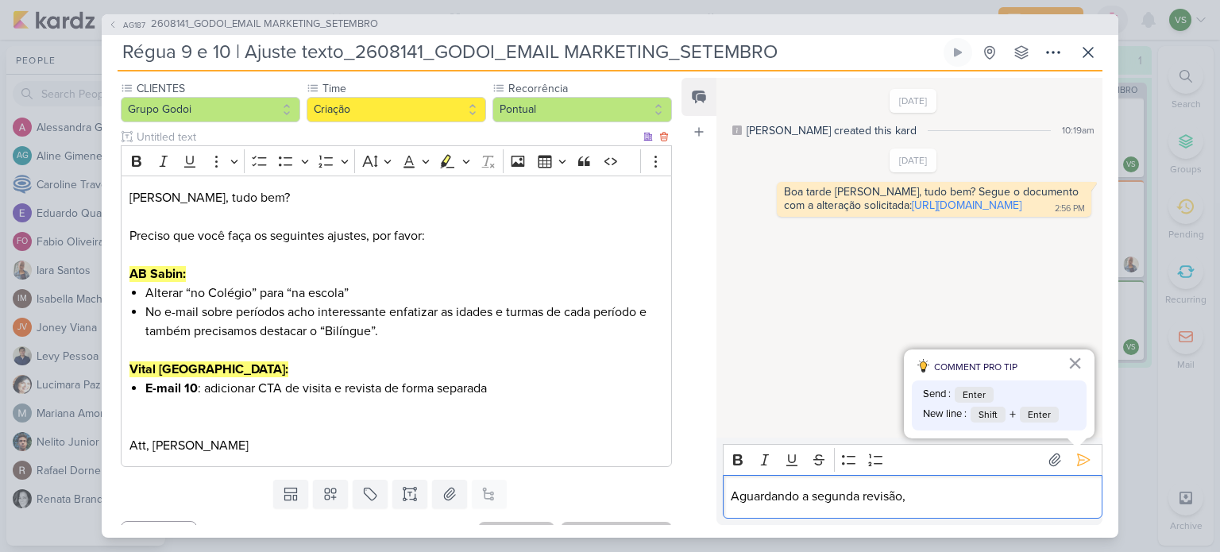
scroll to position [172, 0]
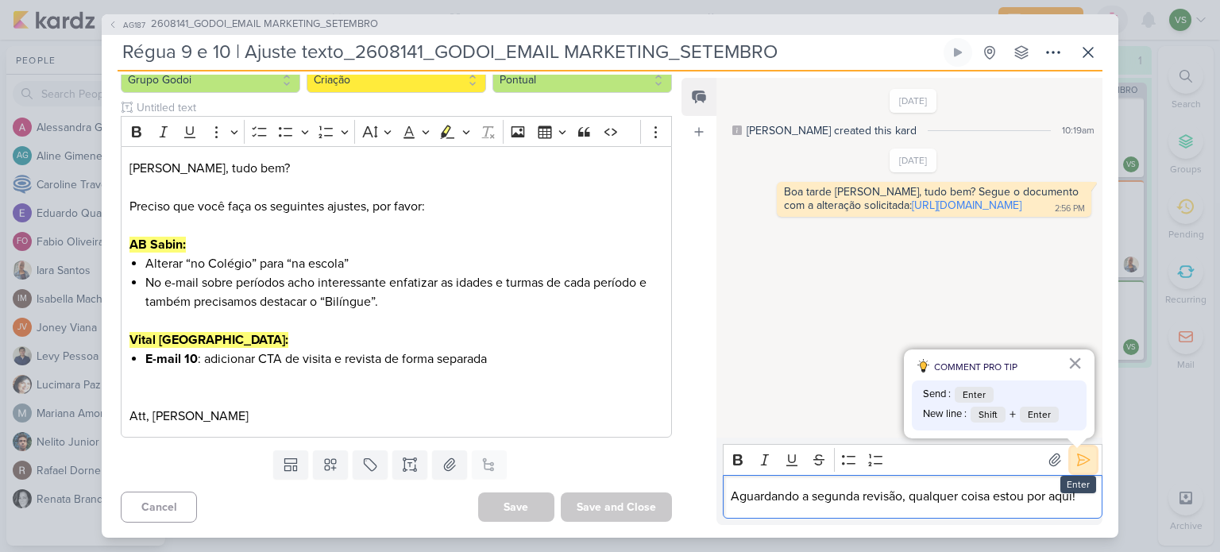
click at [1083, 460] on icon at bounding box center [1084, 460] width 12 height 12
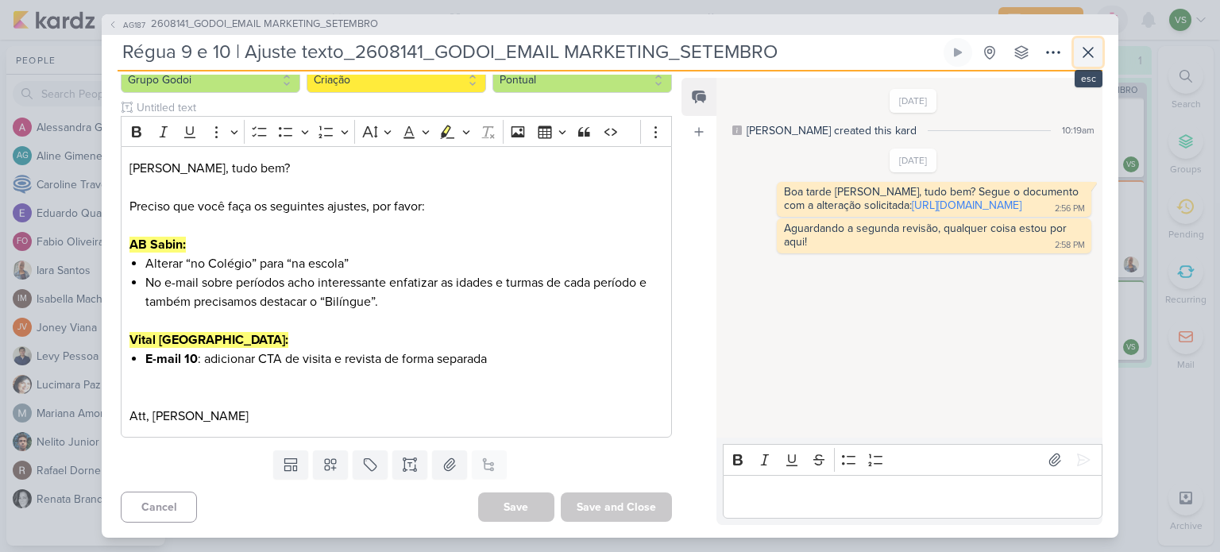
click at [1090, 56] on icon at bounding box center [1088, 52] width 19 height 19
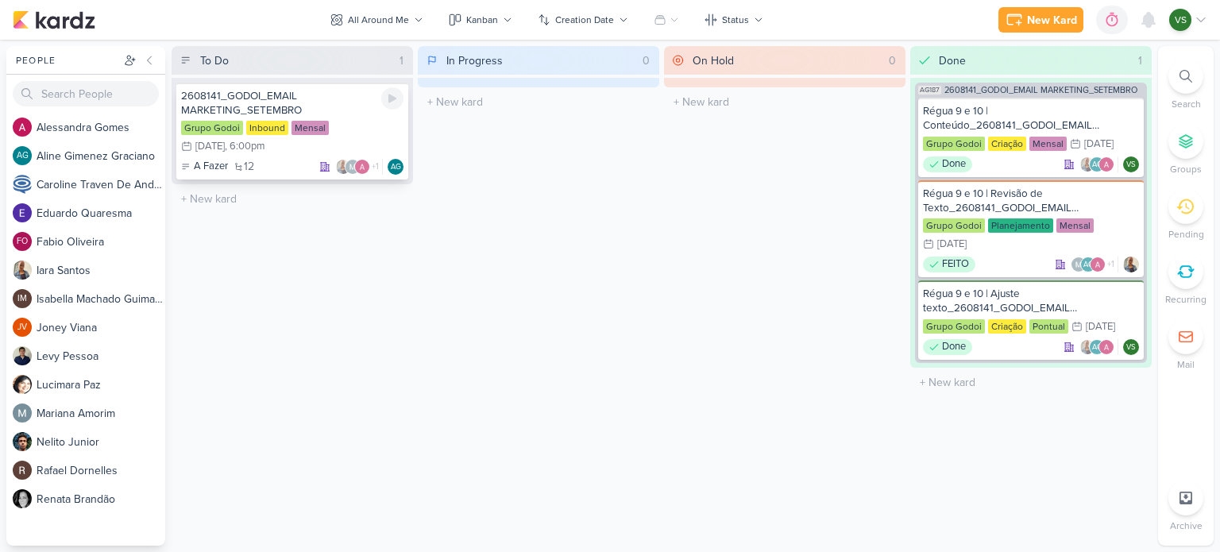
click at [302, 99] on div "2608141_GODOI_EMAIL MARKETING_SETEMBRO" at bounding box center [292, 103] width 222 height 29
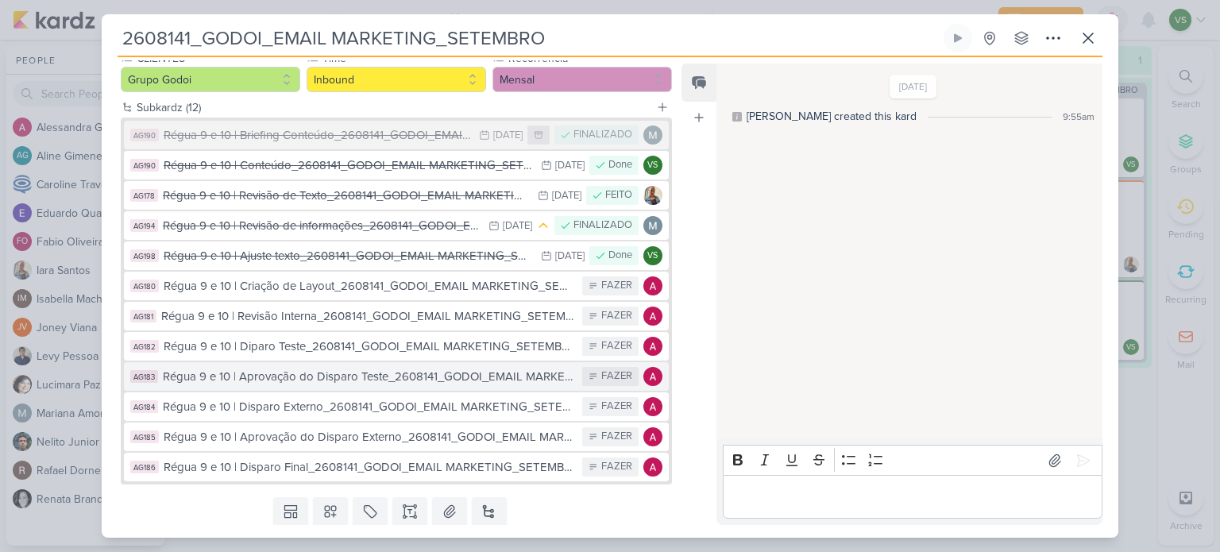
scroll to position [206, 0]
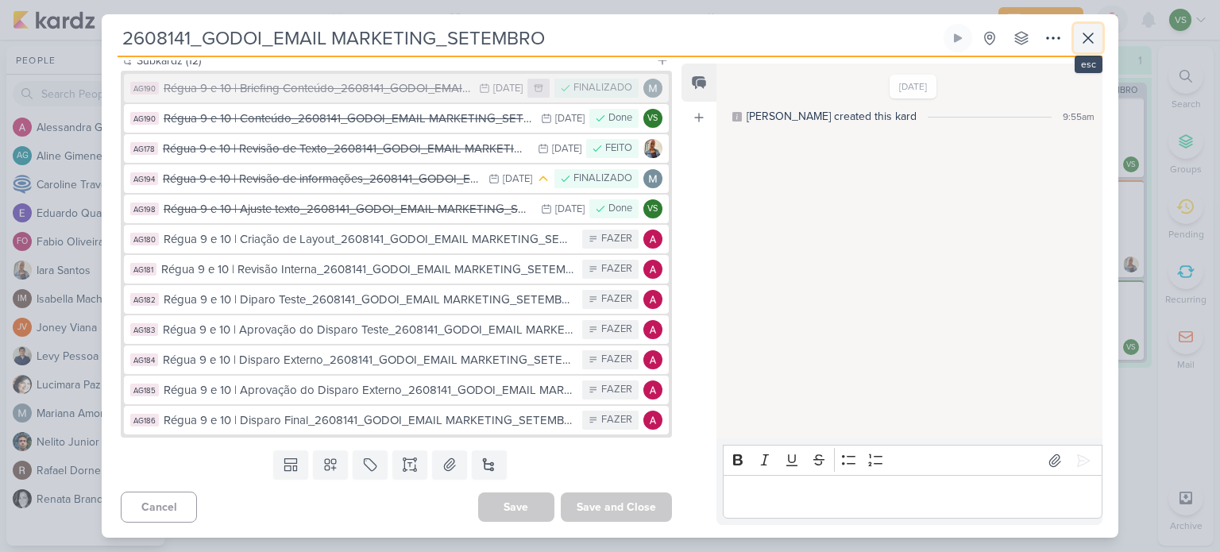
click at [1099, 41] on button at bounding box center [1088, 38] width 29 height 29
